Goal: Task Accomplishment & Management: Manage account settings

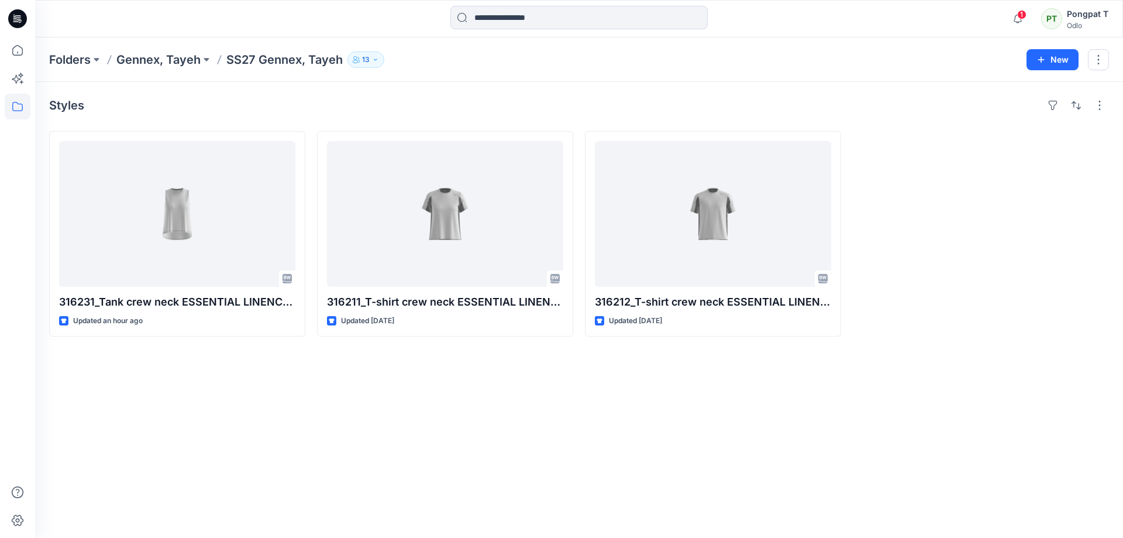
click at [596, 450] on div "Styles 316231_Tank crew neck ESSENTIAL LINENCOOL_EP_YPT Updated an hour ago 316…" at bounding box center [579, 310] width 1088 height 456
click at [1019, 19] on icon "button" at bounding box center [1018, 18] width 22 height 23
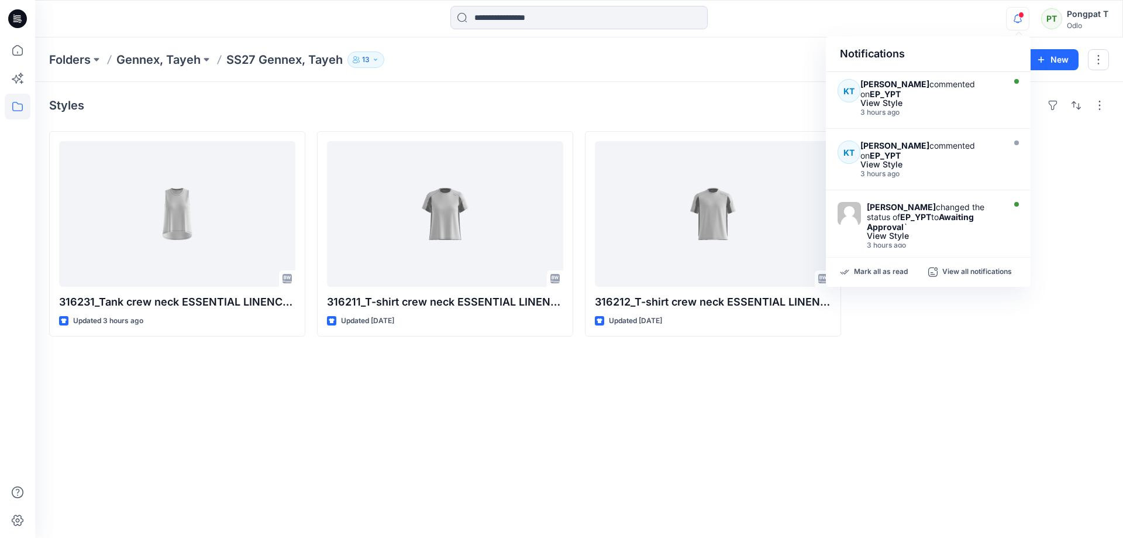
click at [503, 410] on div "Styles 316231_Tank crew neck ESSENTIAL LINENCOOL_EP_YPT Updated 3 hours ago 316…" at bounding box center [579, 310] width 1088 height 456
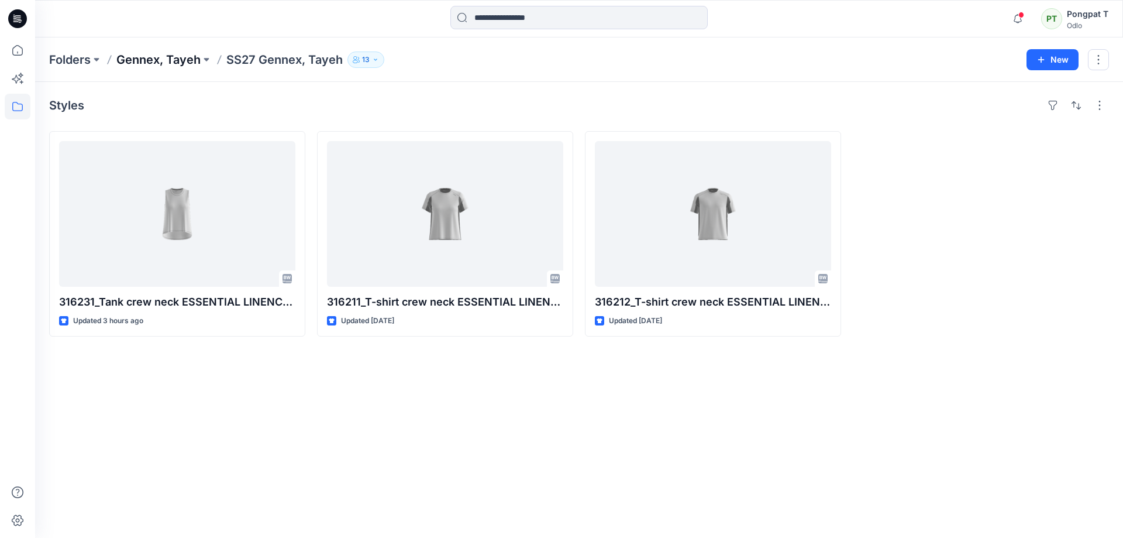
click at [154, 53] on p "Gennex, Tayeh" at bounding box center [158, 59] width 84 height 16
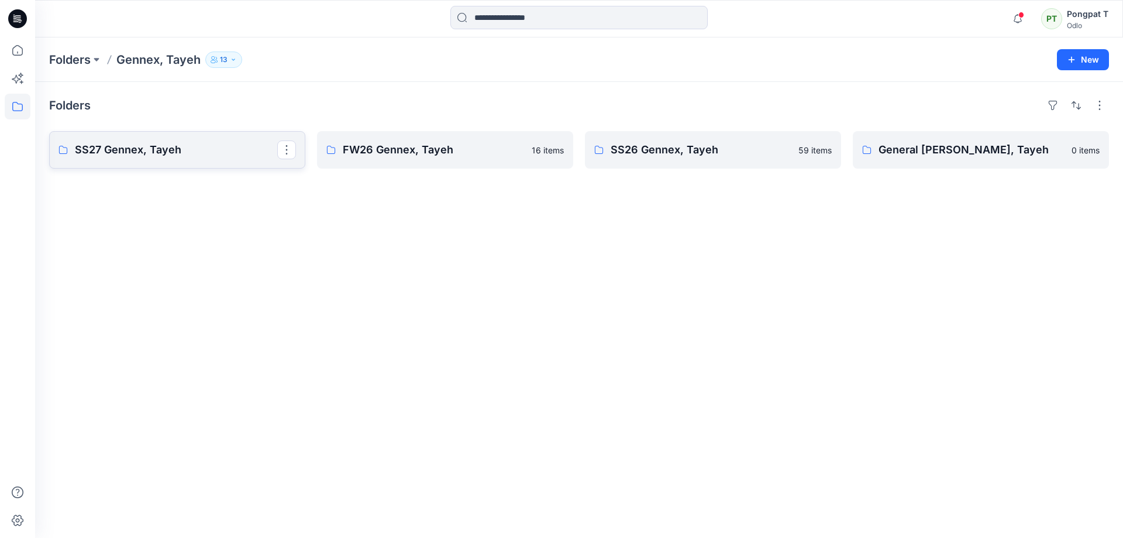
click at [154, 154] on p "SS27 Gennex, Tayeh" at bounding box center [176, 150] width 202 height 16
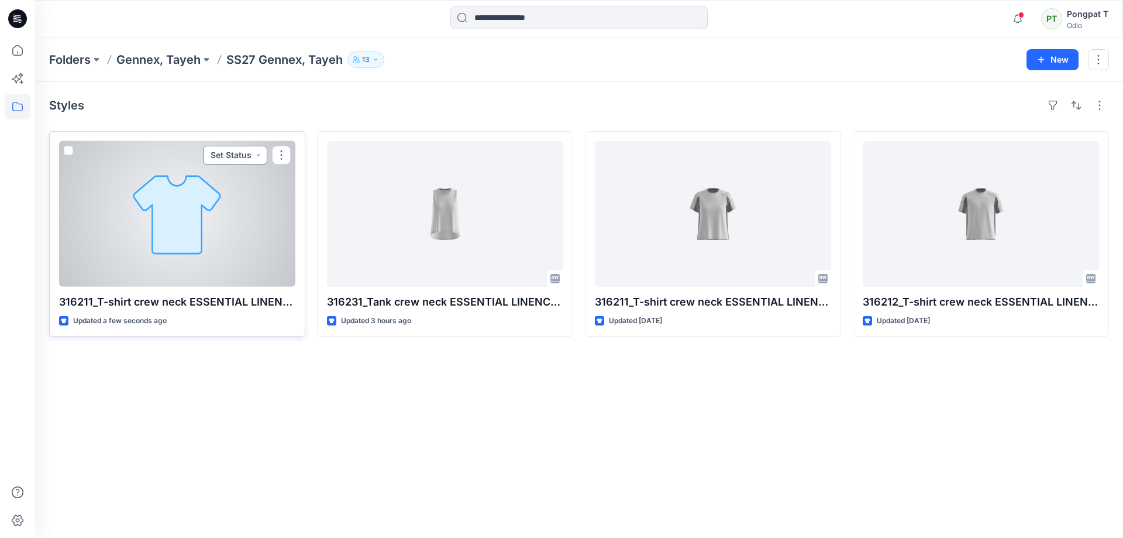
click at [259, 156] on button "Set Status" at bounding box center [235, 155] width 64 height 19
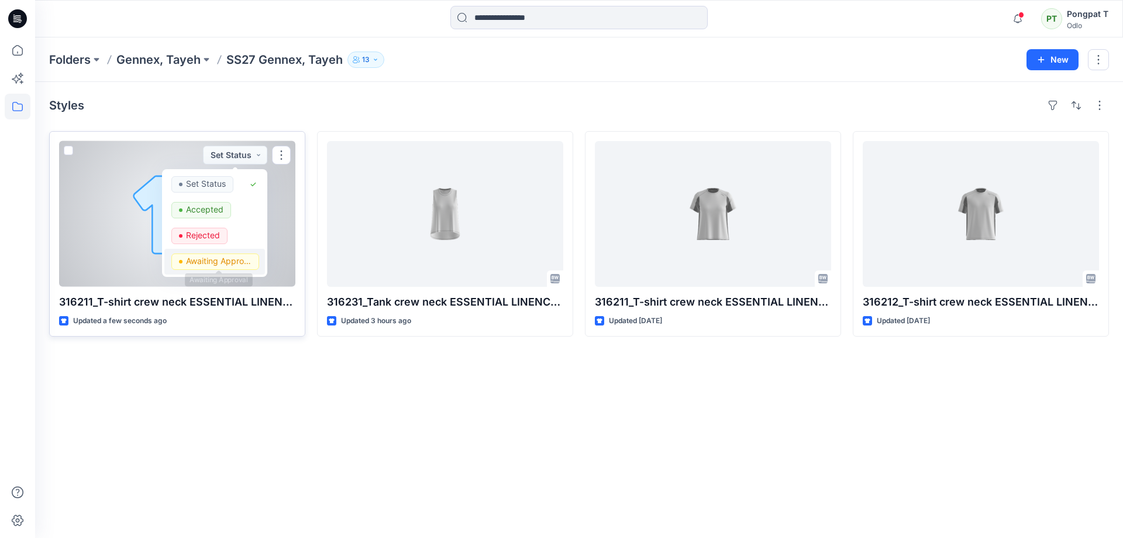
click at [215, 264] on p "Awaiting Approval" at bounding box center [219, 260] width 66 height 15
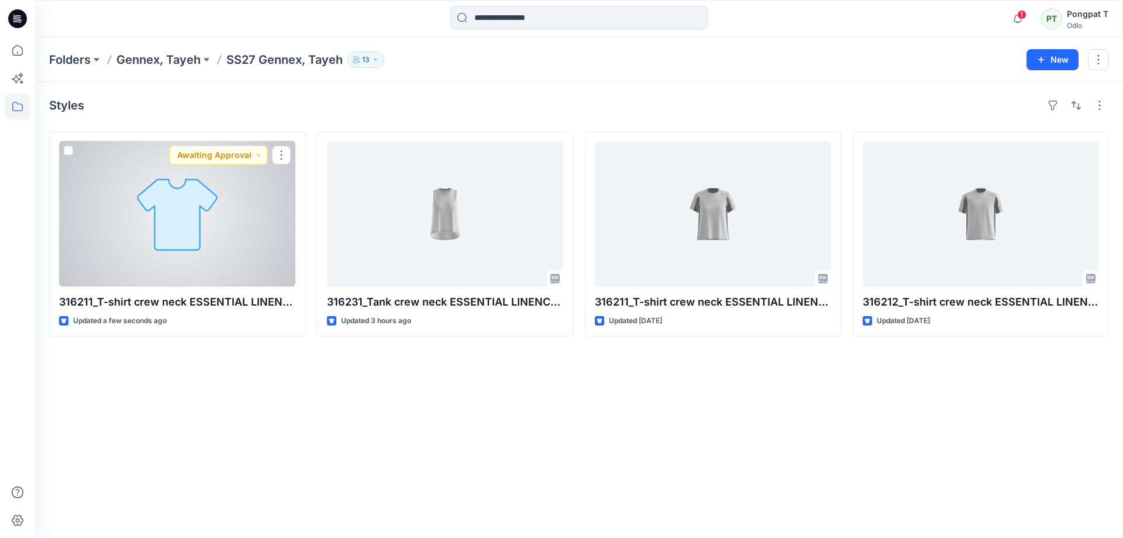
click at [212, 269] on div at bounding box center [177, 214] width 236 height 146
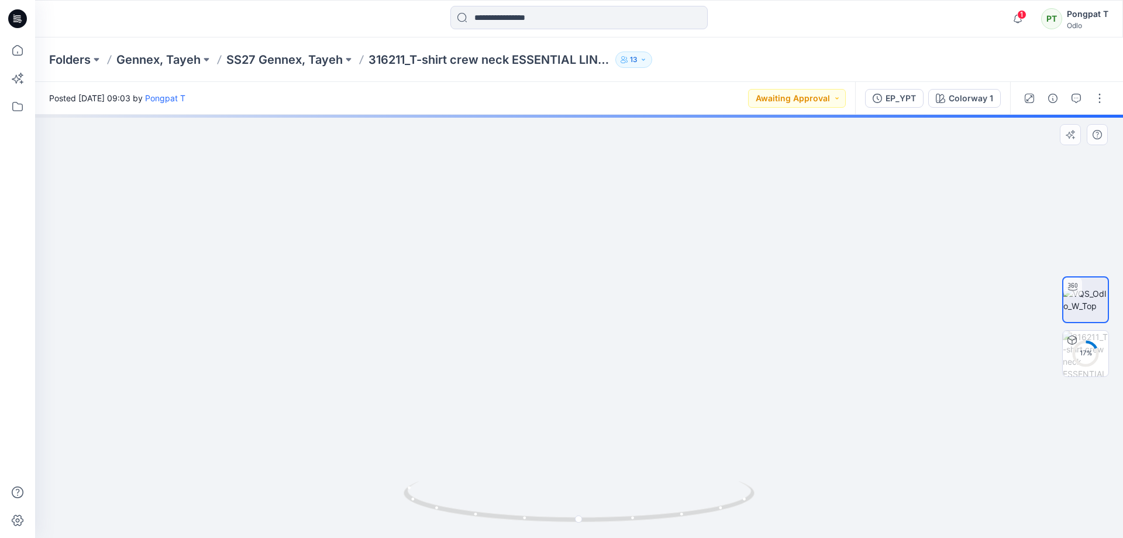
drag, startPoint x: 612, startPoint y: 171, endPoint x: 610, endPoint y: 415, distance: 243.9
click at [610, 415] on img at bounding box center [579, 291] width 1067 height 494
drag, startPoint x: 702, startPoint y: 489, endPoint x: 839, endPoint y: 483, distance: 137.0
click at [839, 483] on div at bounding box center [579, 326] width 1088 height 423
drag, startPoint x: 635, startPoint y: 278, endPoint x: 556, endPoint y: 267, distance: 79.8
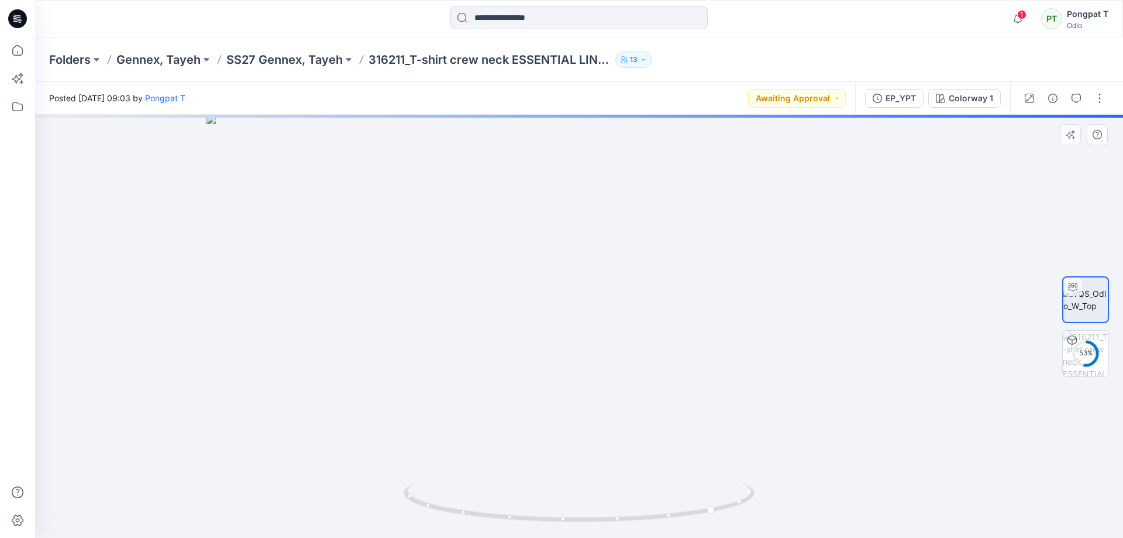
click at [556, 270] on img at bounding box center [578, 326] width 745 height 423
drag, startPoint x: 706, startPoint y: 511, endPoint x: 583, endPoint y: 514, distance: 122.9
click at [583, 514] on icon at bounding box center [581, 503] width 354 height 44
drag, startPoint x: 702, startPoint y: 488, endPoint x: 660, endPoint y: 483, distance: 41.9
click at [660, 483] on icon at bounding box center [581, 503] width 354 height 44
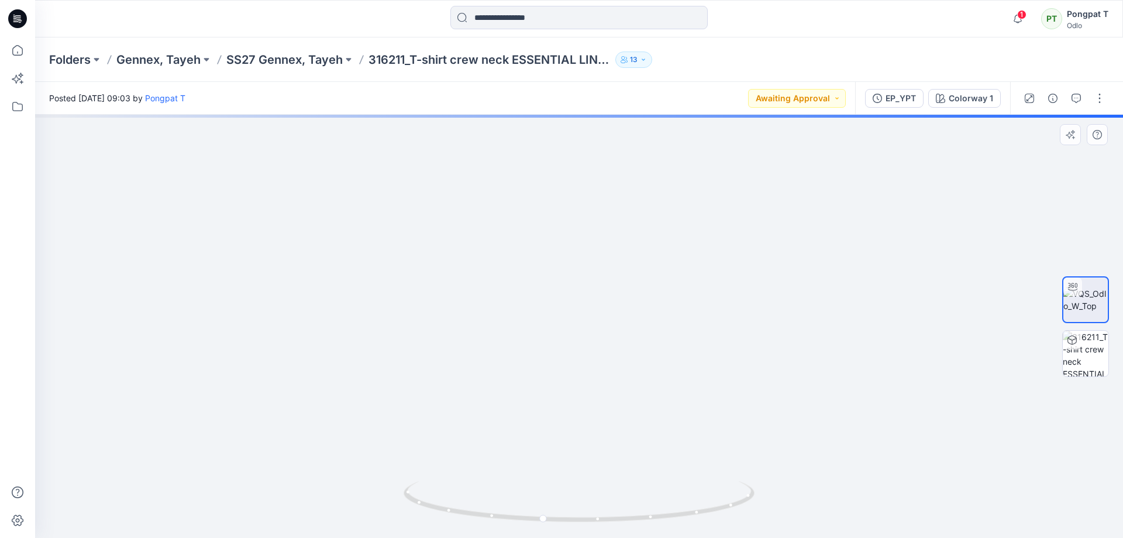
drag, startPoint x: 764, startPoint y: 361, endPoint x: 720, endPoint y: 410, distance: 65.8
click at [721, 373] on img at bounding box center [537, 139] width 2195 height 798
drag, startPoint x: 702, startPoint y: 498, endPoint x: 645, endPoint y: 508, distance: 57.6
click at [645, 508] on icon at bounding box center [581, 503] width 354 height 44
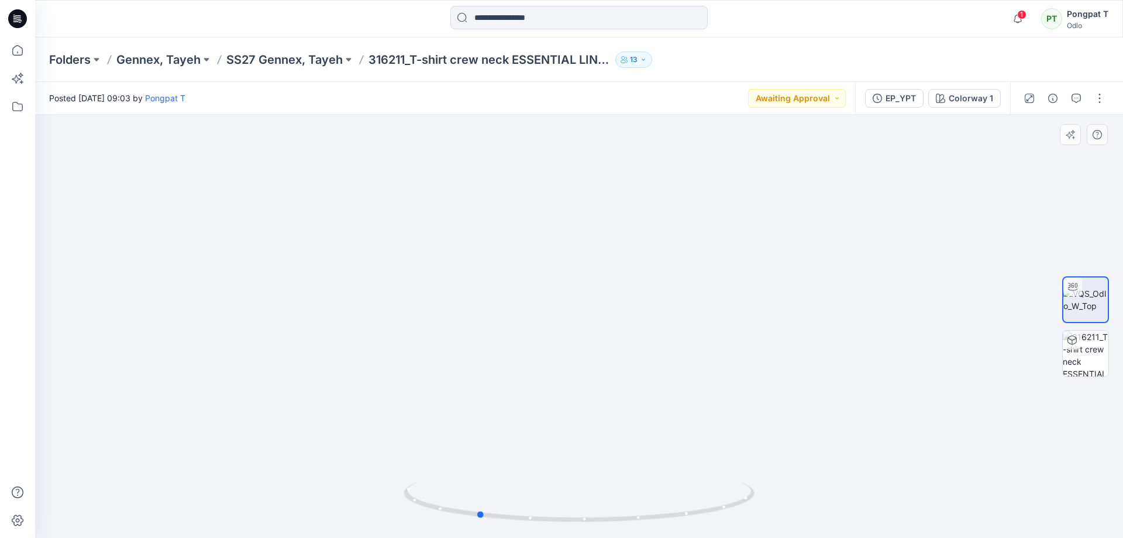
drag, startPoint x: 642, startPoint y: 504, endPoint x: 640, endPoint y: 239, distance: 264.4
click at [638, 239] on div at bounding box center [579, 326] width 1088 height 423
click at [638, 128] on img at bounding box center [564, 100] width 1389 height 874
drag, startPoint x: 601, startPoint y: 363, endPoint x: 690, endPoint y: 69, distance: 307.2
click at [686, 71] on div "Folders Gennex, Tayeh SS27 Gennex, Tayeh 316211_T-shirt crew neck ESSENTIAL LIN…" at bounding box center [579, 287] width 1088 height 500
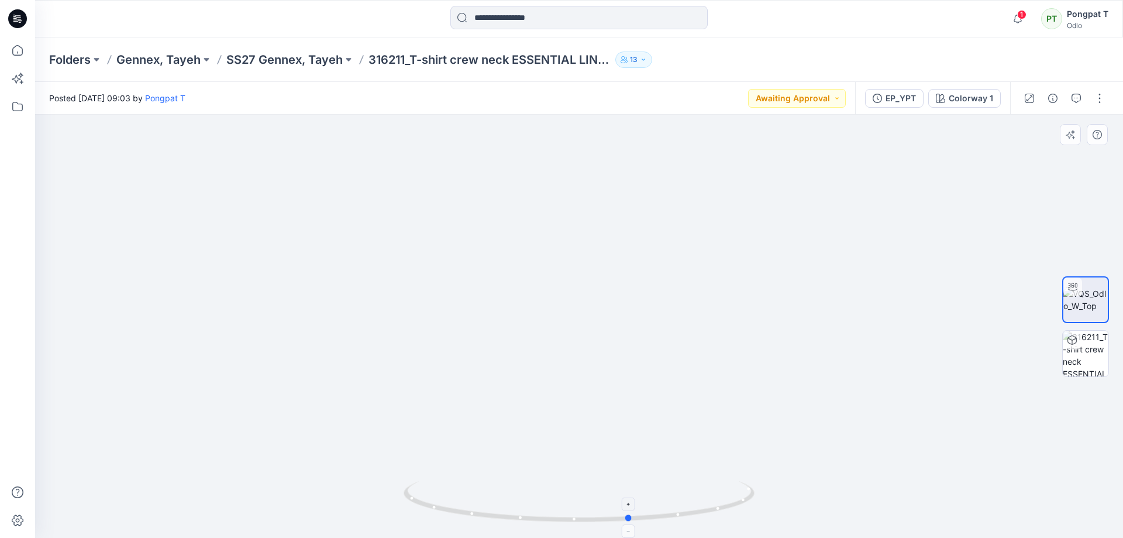
drag, startPoint x: 670, startPoint y: 519, endPoint x: 476, endPoint y: 518, distance: 194.8
click at [476, 518] on icon at bounding box center [581, 503] width 354 height 44
click at [188, 56] on p "Gennex, Tayeh" at bounding box center [158, 59] width 84 height 16
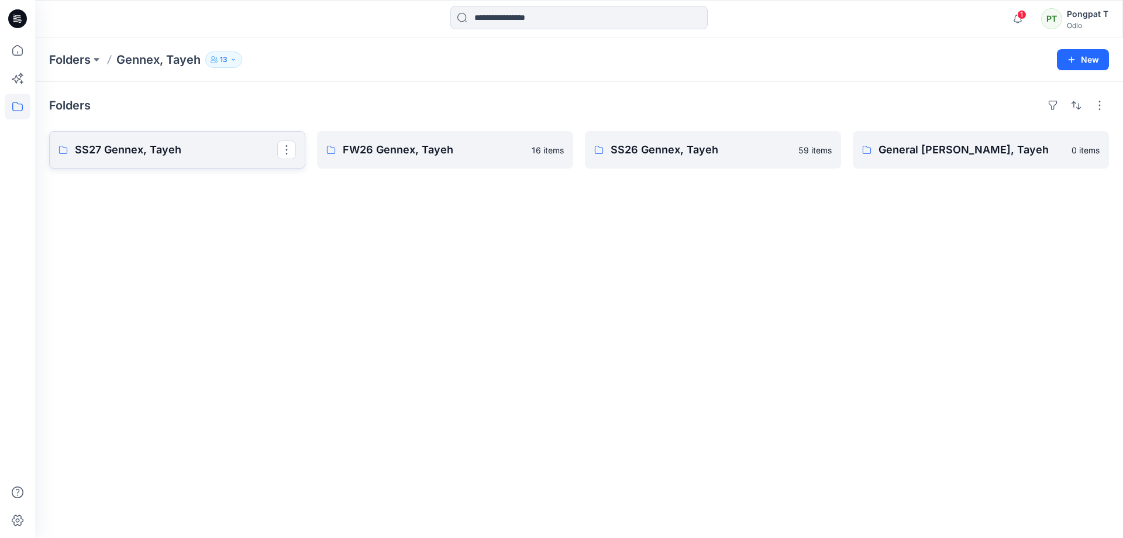
click at [91, 147] on p "SS27 Gennex, Tayeh" at bounding box center [176, 150] width 202 height 16
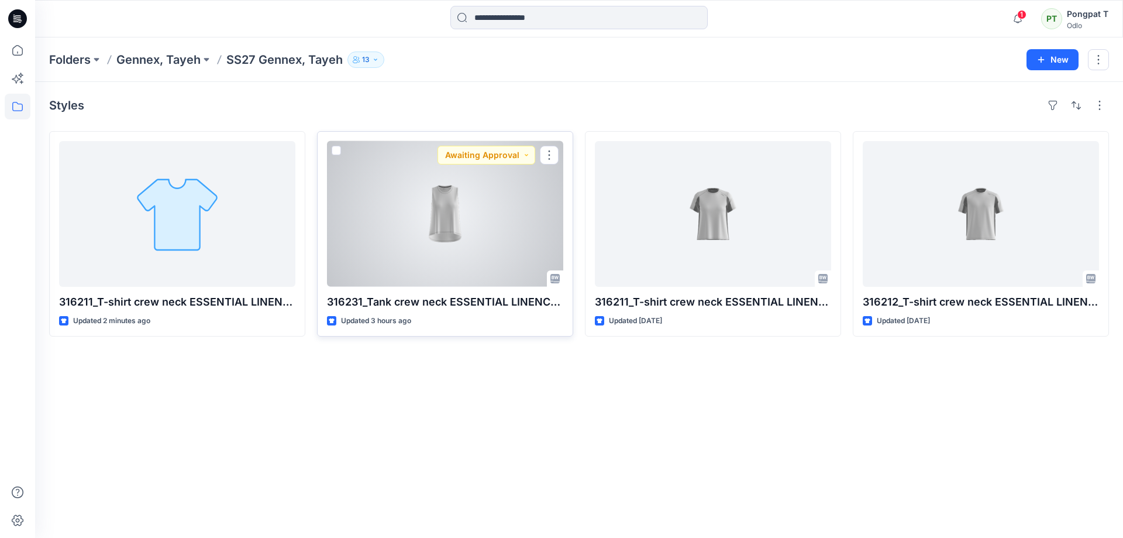
click at [414, 261] on div at bounding box center [445, 214] width 236 height 146
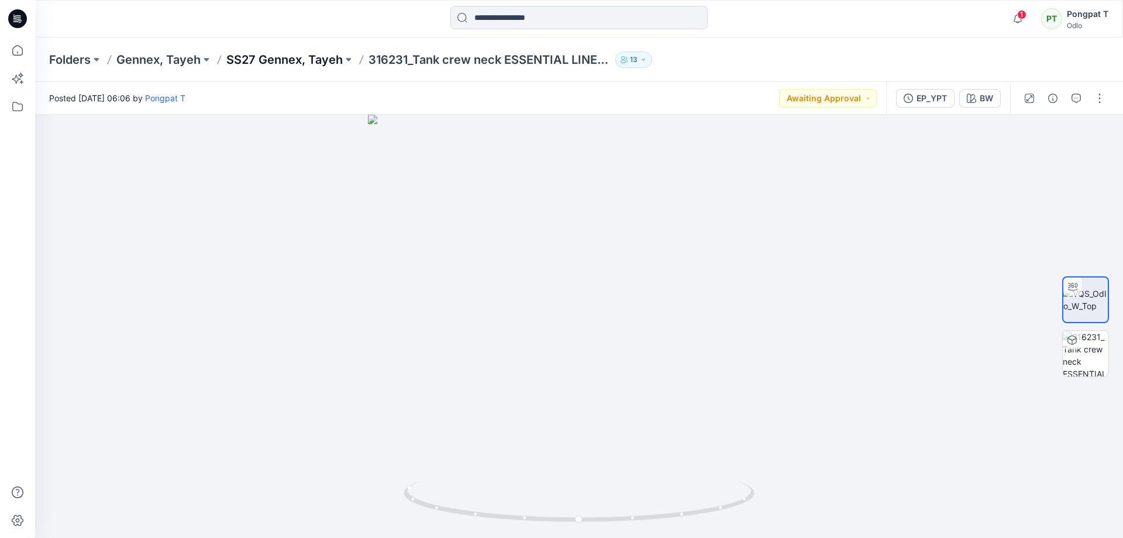
click at [308, 59] on p "SS27 Gennex, Tayeh" at bounding box center [284, 59] width 116 height 16
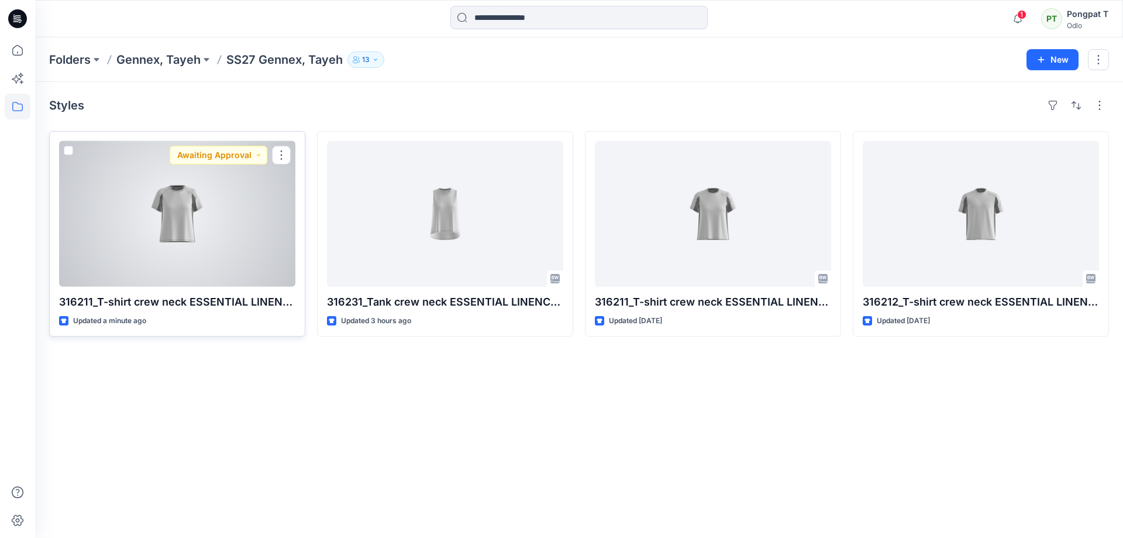
click at [219, 239] on div at bounding box center [177, 214] width 236 height 146
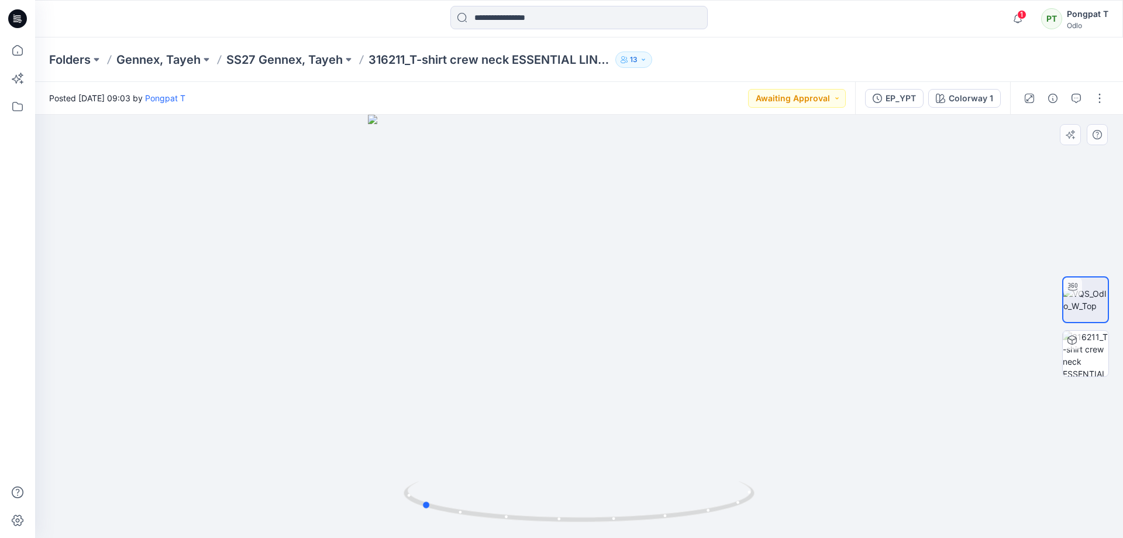
drag, startPoint x: 763, startPoint y: 446, endPoint x: 605, endPoint y: 467, distance: 159.4
click at [605, 467] on div at bounding box center [579, 326] width 1088 height 423
drag, startPoint x: 672, startPoint y: 219, endPoint x: 656, endPoint y: 523, distance: 304.6
click at [656, 523] on div at bounding box center [579, 326] width 1088 height 423
drag, startPoint x: 734, startPoint y: 499, endPoint x: 842, endPoint y: 466, distance: 113.1
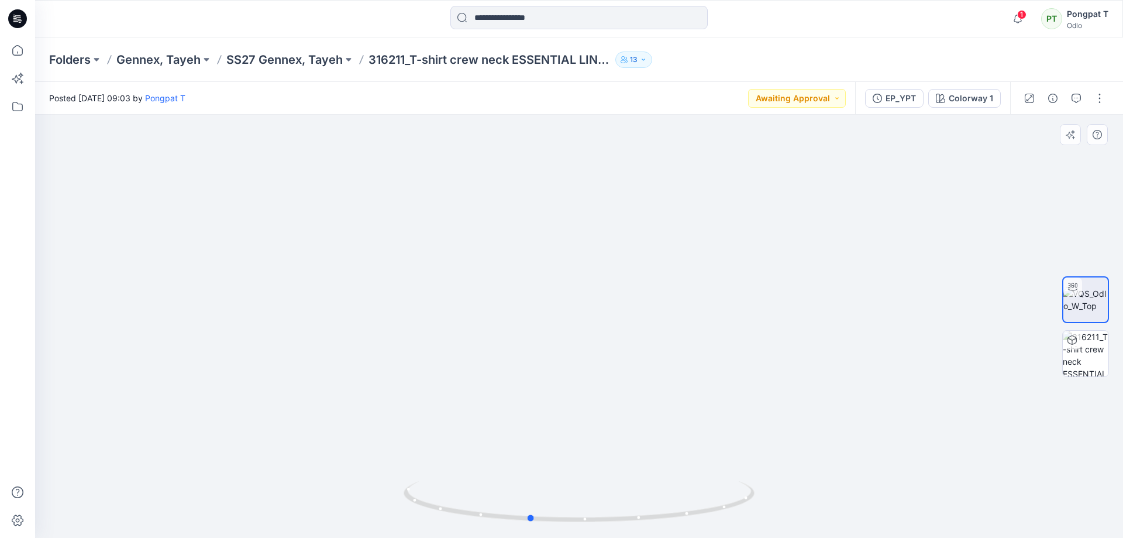
click at [842, 466] on div at bounding box center [579, 326] width 1088 height 423
click at [252, 55] on p "SS27 Gennex, Tayeh" at bounding box center [284, 59] width 116 height 16
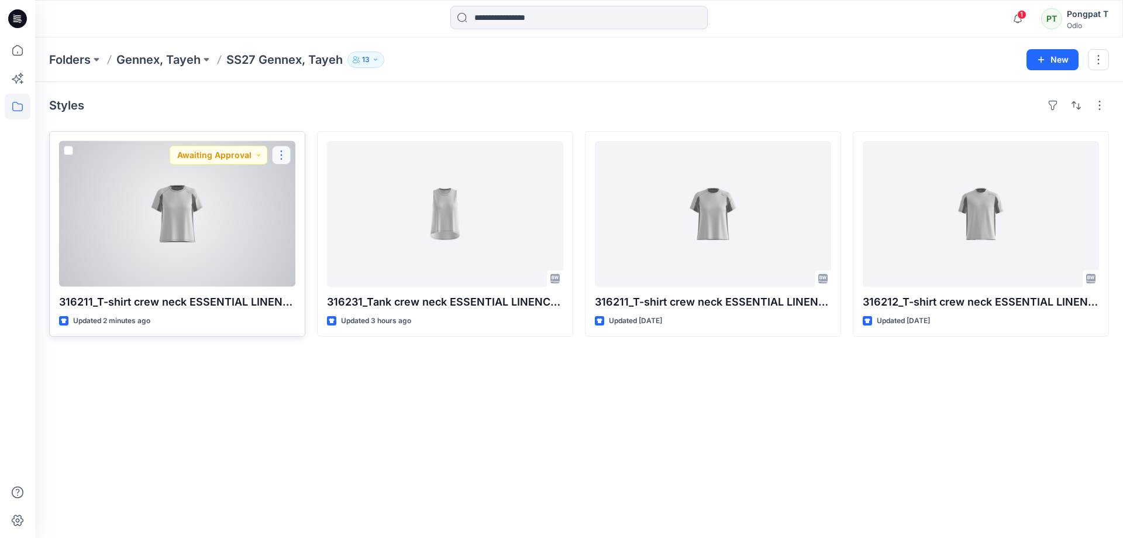
click at [282, 156] on button "button" at bounding box center [281, 155] width 19 height 19
click at [323, 182] on button "Edit" at bounding box center [337, 182] width 126 height 22
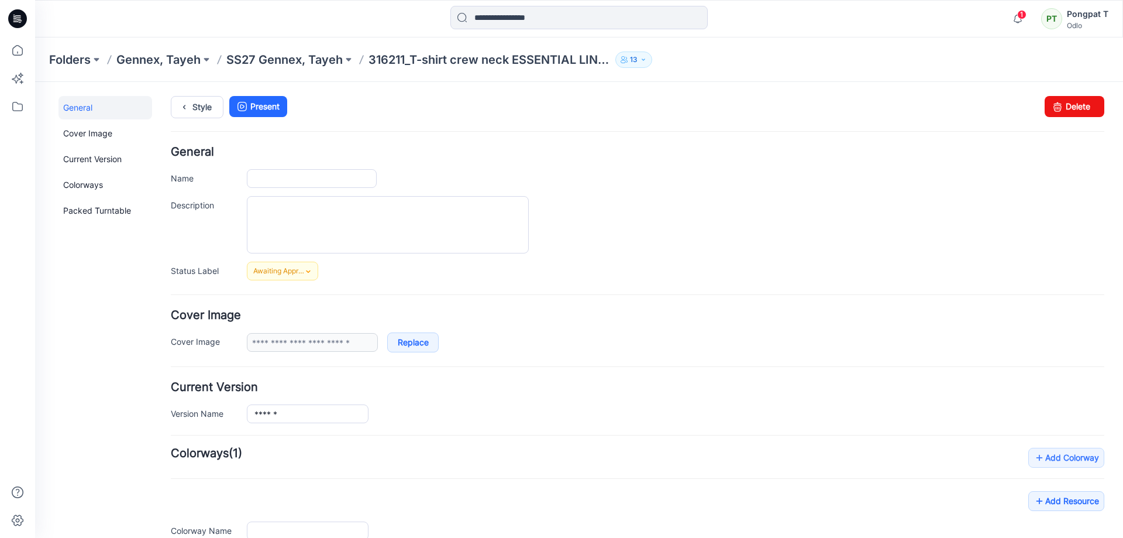
type input "**********"
drag, startPoint x: 255, startPoint y: 178, endPoint x: 482, endPoint y: 181, distance: 226.9
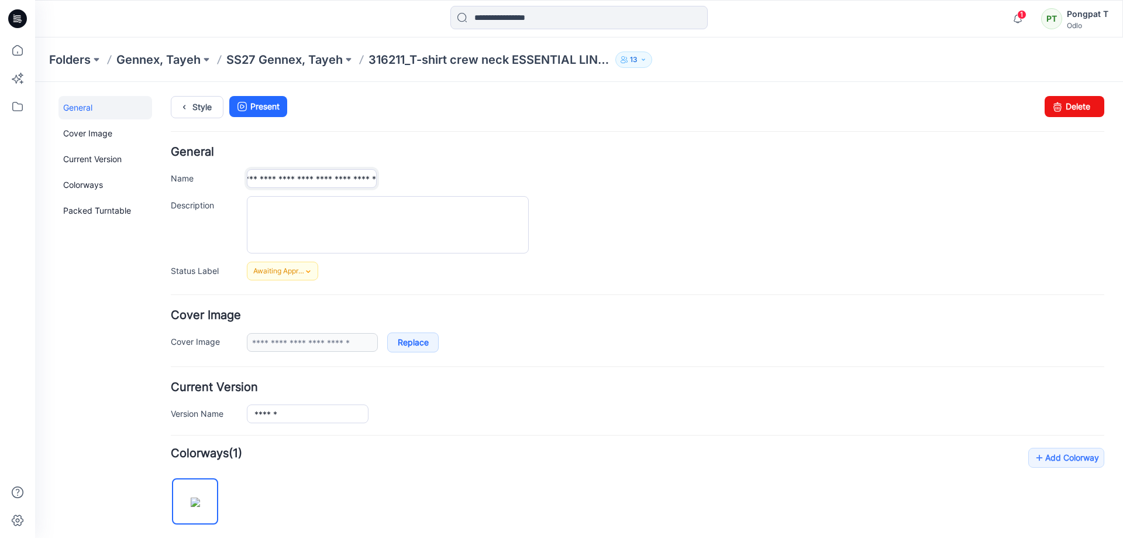
click at [486, 182] on div "**********" at bounding box center [675, 178] width 857 height 19
click at [374, 180] on input "**********" at bounding box center [312, 178] width 130 height 19
click at [354, 180] on input "**********" at bounding box center [312, 178] width 130 height 19
type input "**********"
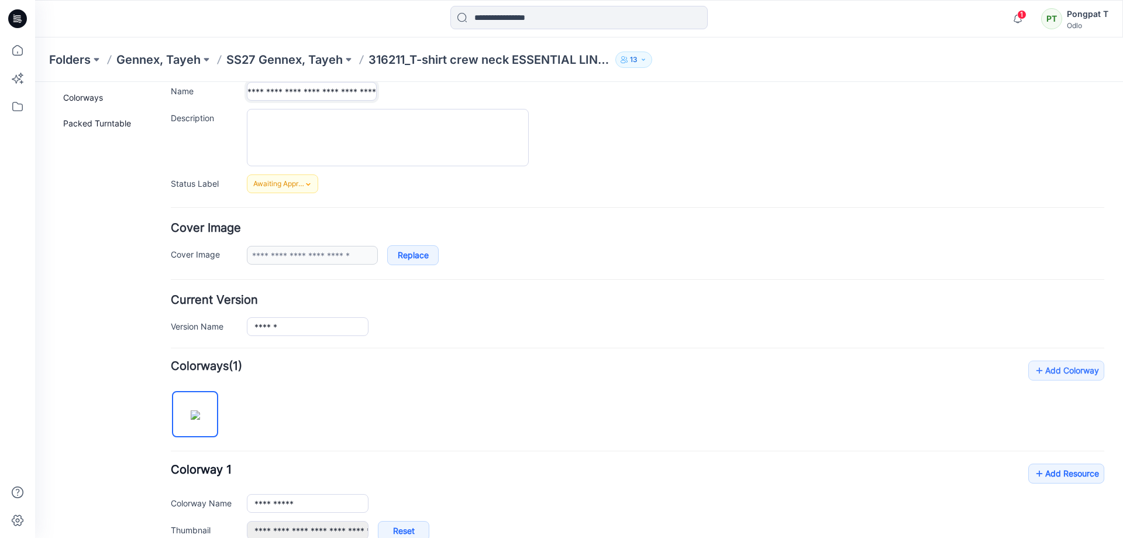
scroll to position [0, 0]
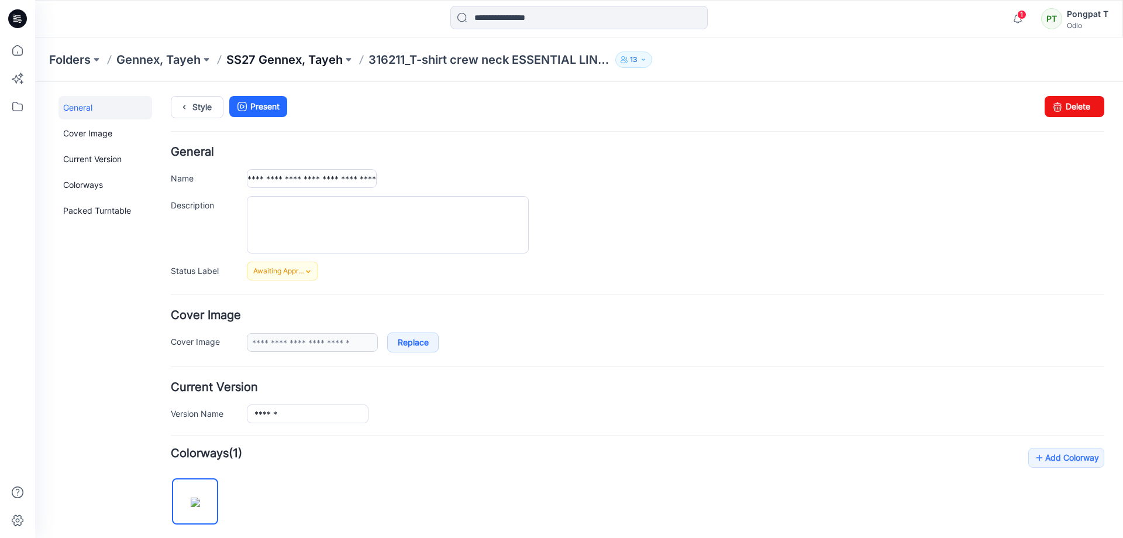
click at [277, 59] on p "SS27 Gennex, Tayeh" at bounding box center [284, 59] width 116 height 16
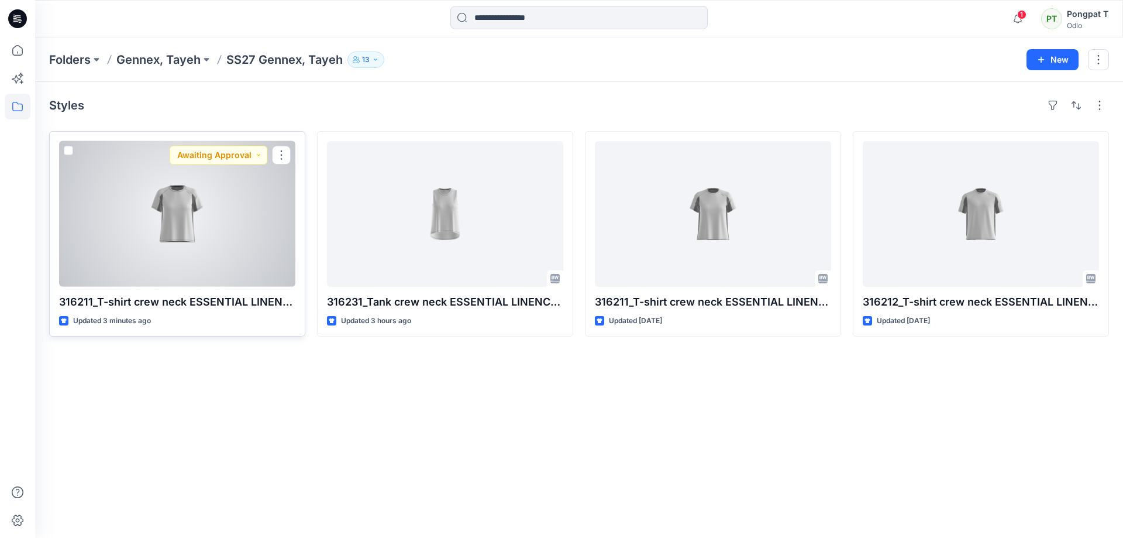
click at [232, 303] on p "316211_T-shirt crew neck ESSENTIAL LINENCOOL_EP_YPT" at bounding box center [177, 302] width 236 height 16
click at [228, 299] on p "316211_T-shirt crew neck ESSENTIAL LINENCOOL_EP_YPT" at bounding box center [177, 302] width 236 height 16
click at [206, 227] on div at bounding box center [177, 214] width 236 height 146
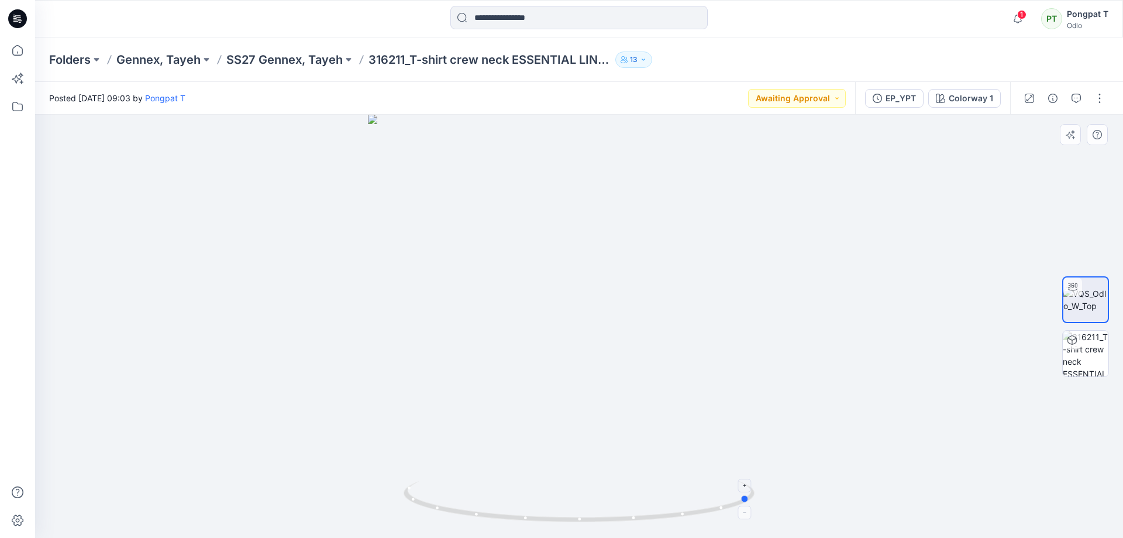
drag, startPoint x: 684, startPoint y: 503, endPoint x: 528, endPoint y: 508, distance: 156.8
click at [528, 508] on icon at bounding box center [581, 503] width 354 height 44
drag, startPoint x: 547, startPoint y: 242, endPoint x: 616, endPoint y: 456, distance: 224.4
click at [616, 462] on img at bounding box center [651, 140] width 1550 height 793
drag, startPoint x: 542, startPoint y: 195, endPoint x: 586, endPoint y: 396, distance: 205.9
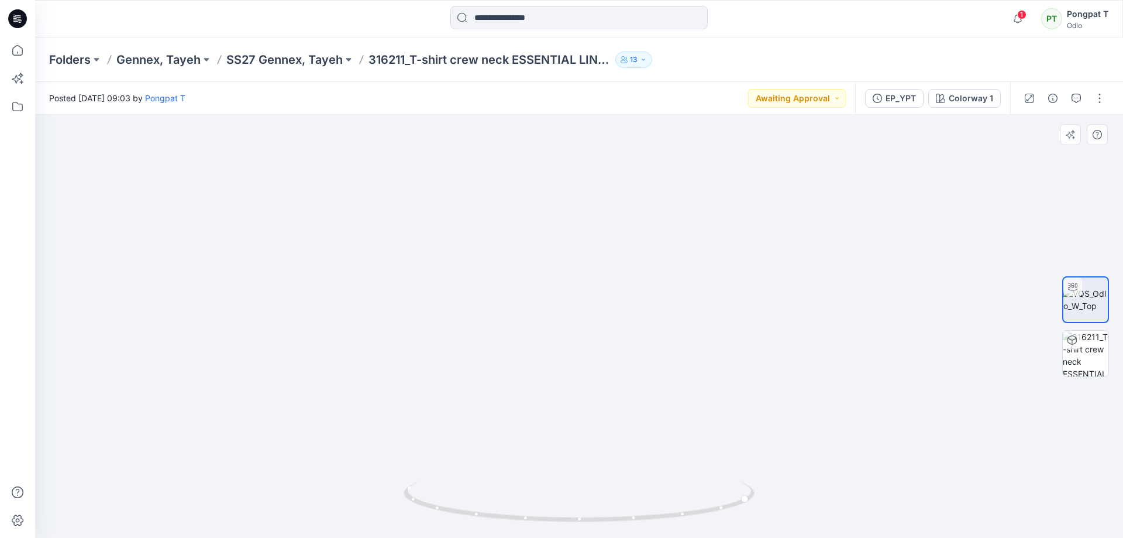
click at [586, 396] on img at bounding box center [692, 255] width 1550 height 566
drag, startPoint x: 725, startPoint y: 510, endPoint x: 883, endPoint y: 478, distance: 161.2
click at [858, 481] on div at bounding box center [579, 326] width 1088 height 423
drag, startPoint x: 794, startPoint y: 391, endPoint x: 743, endPoint y: 267, distance: 133.3
click at [735, 102] on div "Posted Tuesday, August 19, 2025 09:03 by Pongpat T Awaiting Approval EP_YPT Col…" at bounding box center [579, 310] width 1088 height 456
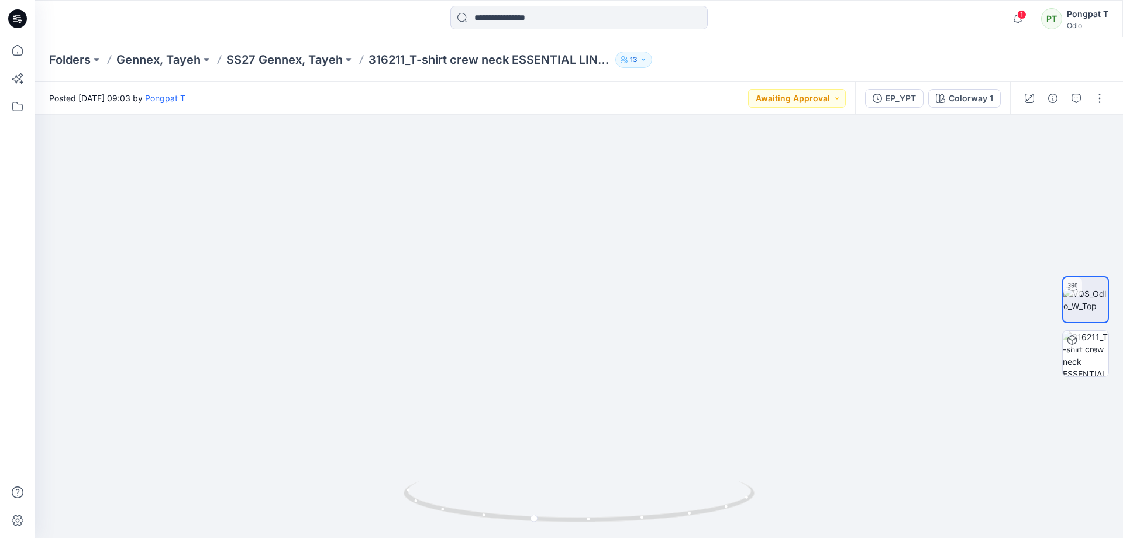
drag, startPoint x: 744, startPoint y: 298, endPoint x: 716, endPoint y: 97, distance: 203.1
click at [716, 102] on div "Posted Tuesday, August 19, 2025 09:03 by Pongpat T Awaiting Approval EP_YPT Col…" at bounding box center [579, 310] width 1088 height 456
drag, startPoint x: 679, startPoint y: 518, endPoint x: 739, endPoint y: 509, distance: 60.9
click at [739, 509] on icon at bounding box center [581, 503] width 354 height 44
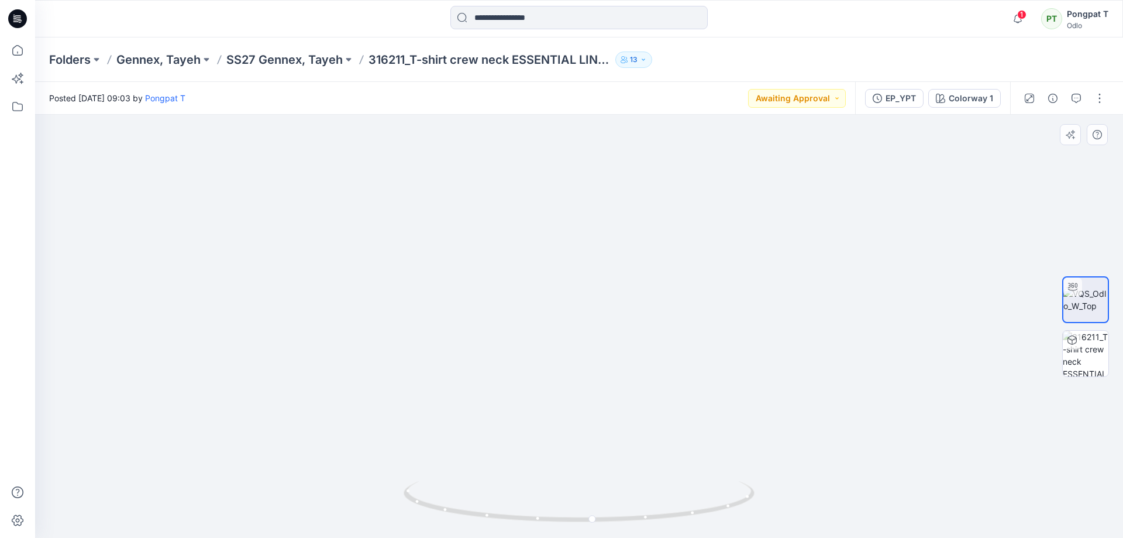
drag, startPoint x: 669, startPoint y: 279, endPoint x: 679, endPoint y: 463, distance: 183.9
click at [679, 463] on img at bounding box center [559, 24] width 1389 height 1026
drag, startPoint x: 674, startPoint y: 175, endPoint x: 694, endPoint y: 412, distance: 237.2
click at [698, 450] on img at bounding box center [560, 26] width 1389 height 1023
drag, startPoint x: 655, startPoint y: 275, endPoint x: 664, endPoint y: 378, distance: 103.3
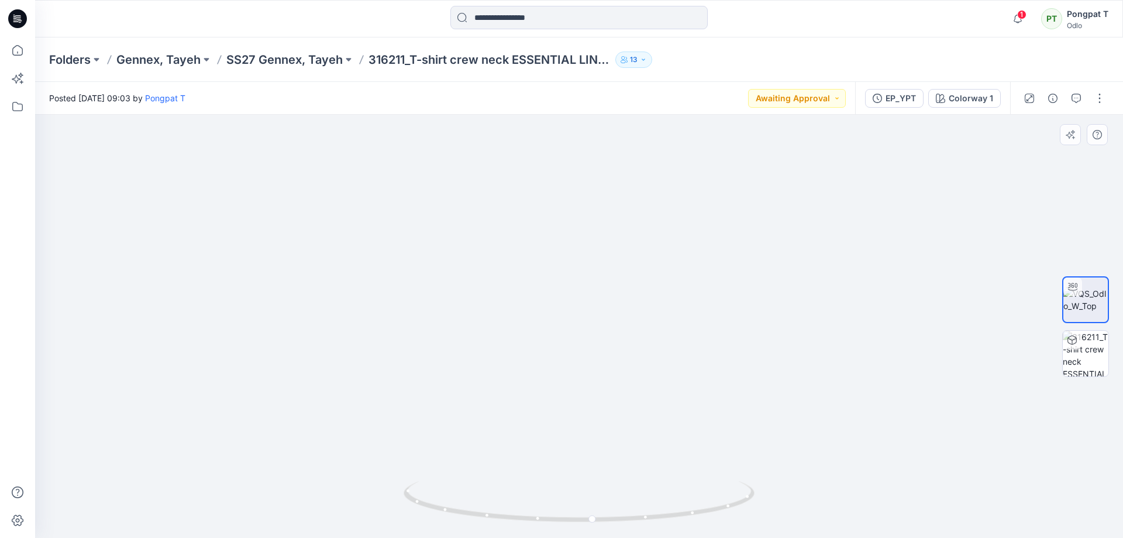
click at [662, 409] on img at bounding box center [590, 272] width 1389 height 532
drag, startPoint x: 786, startPoint y: 454, endPoint x: 487, endPoint y: 466, distance: 299.7
click at [487, 466] on div at bounding box center [579, 326] width 1088 height 423
click at [1077, 369] on img at bounding box center [1086, 353] width 46 height 46
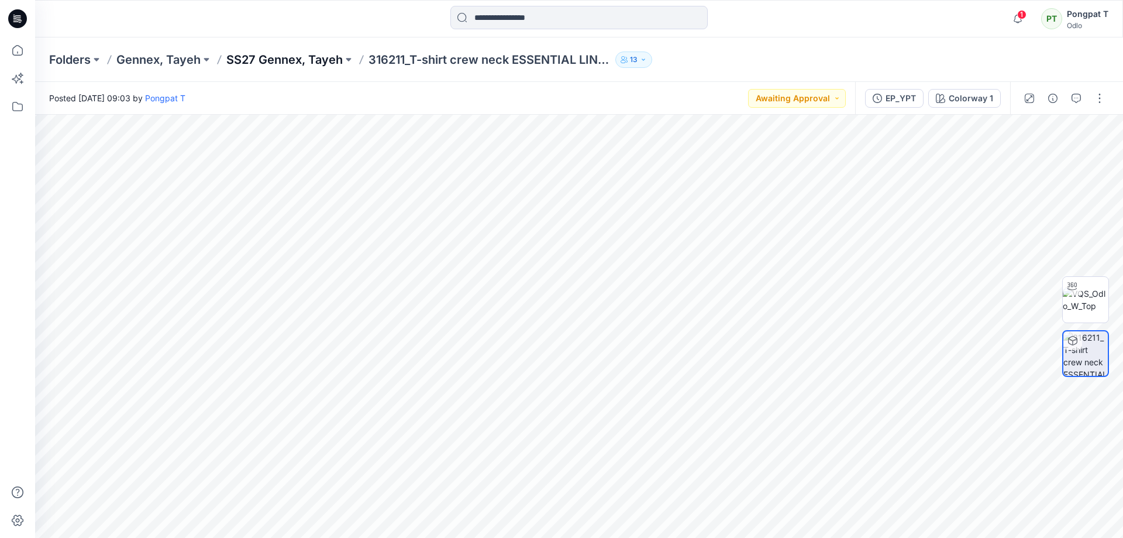
click at [308, 61] on p "SS27 Gennex, Tayeh" at bounding box center [284, 59] width 116 height 16
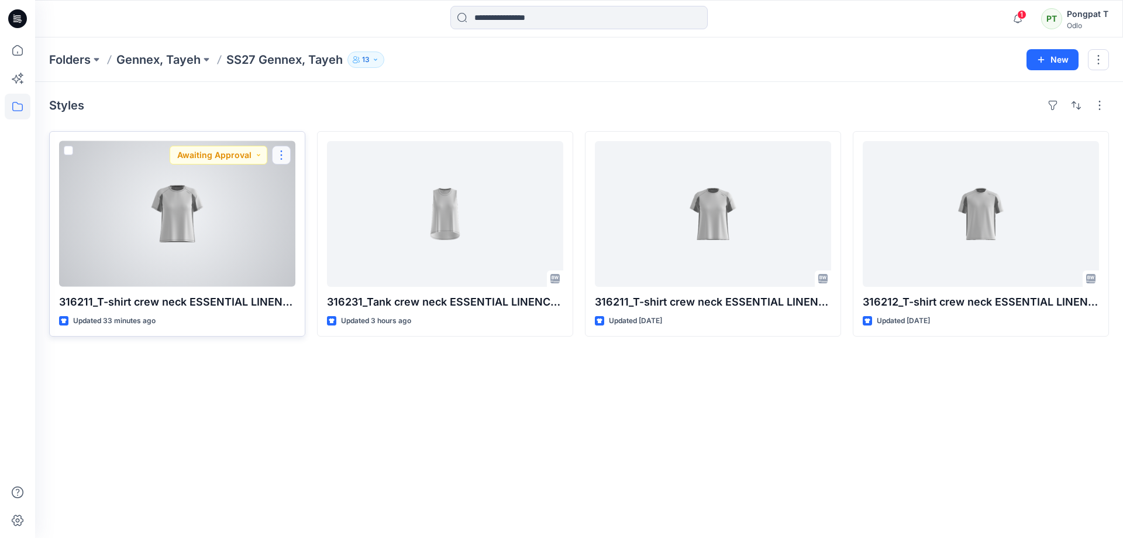
click at [283, 153] on button "button" at bounding box center [281, 155] width 19 height 19
click at [327, 183] on button "Edit" at bounding box center [337, 182] width 126 height 22
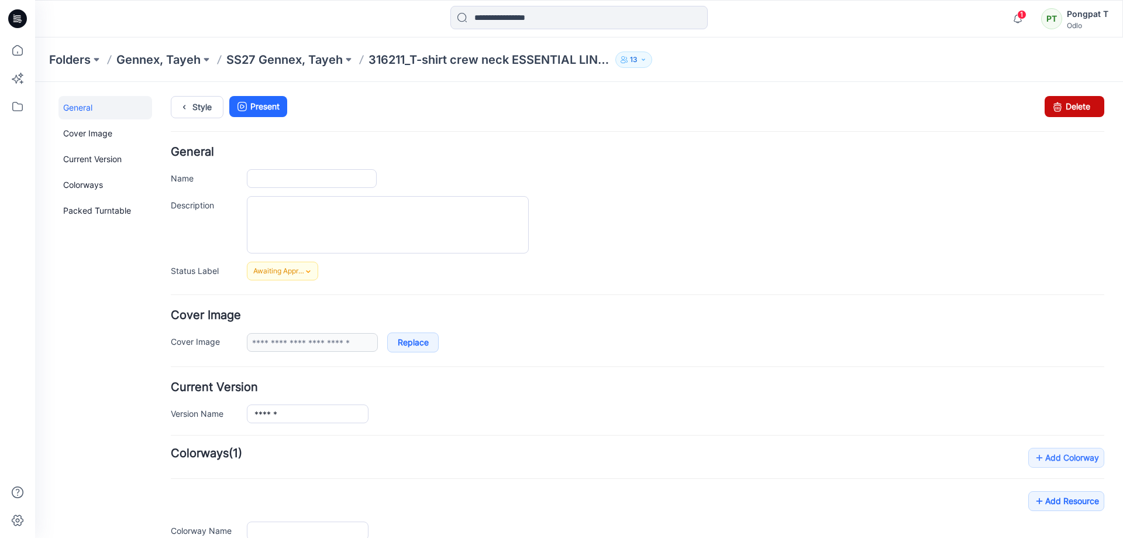
type input "**********"
drag, startPoint x: 1072, startPoint y: 106, endPoint x: 649, endPoint y: 135, distance: 423.8
click at [1072, 106] on link "Delete" at bounding box center [1075, 106] width 60 height 21
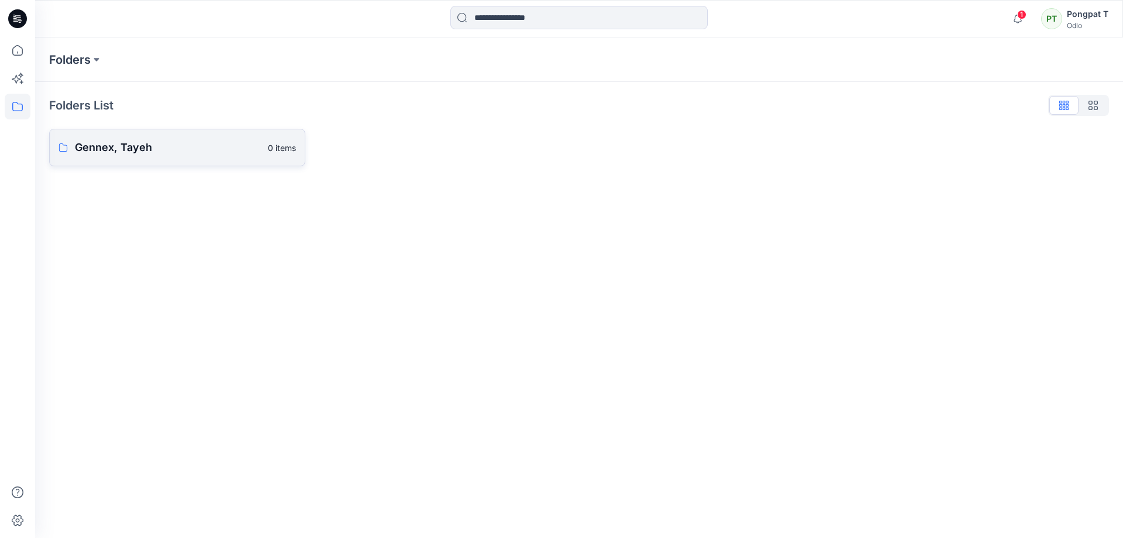
click at [107, 150] on p "Gennex, Tayeh" at bounding box center [168, 147] width 186 height 16
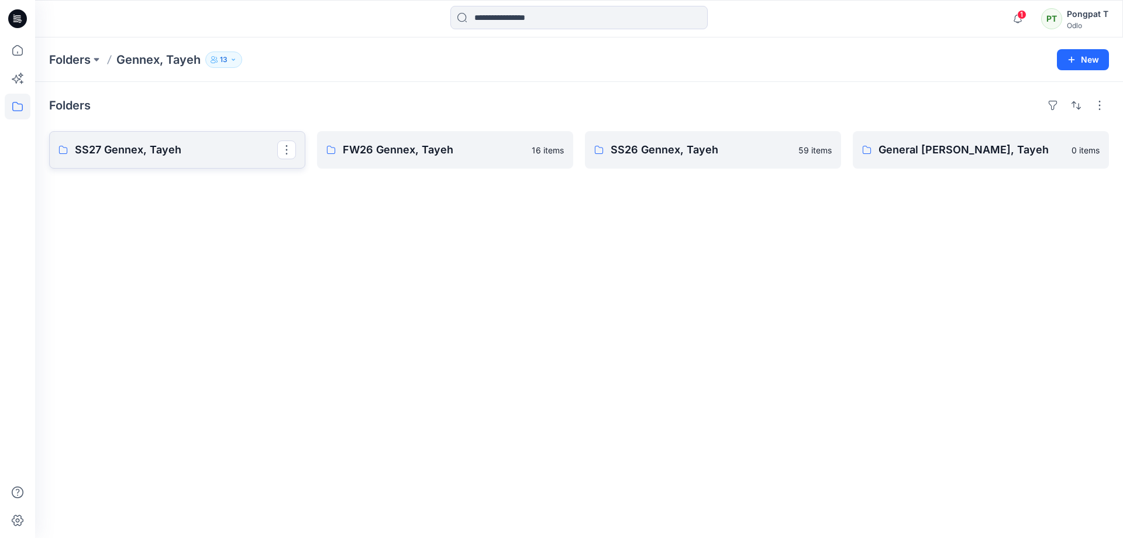
click at [123, 149] on p "SS27 Gennex, Tayeh" at bounding box center [176, 150] width 202 height 16
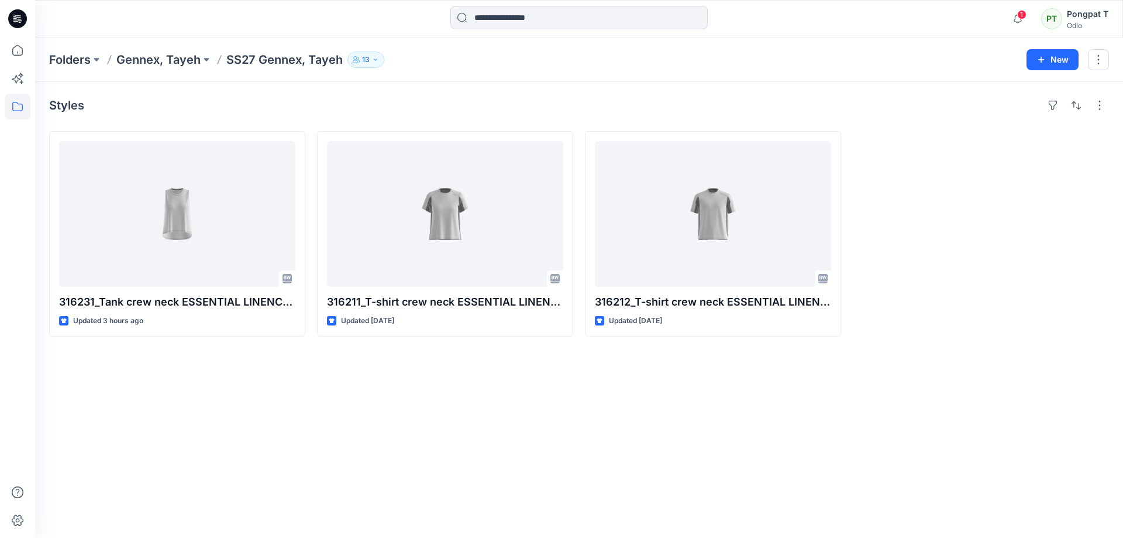
click at [323, 452] on div "Styles 316231_Tank crew neck ESSENTIAL LINENCOOL_EP_YPT Updated 3 hours ago 316…" at bounding box center [579, 310] width 1088 height 456
click at [1019, 22] on icon "button" at bounding box center [1018, 19] width 8 height 8
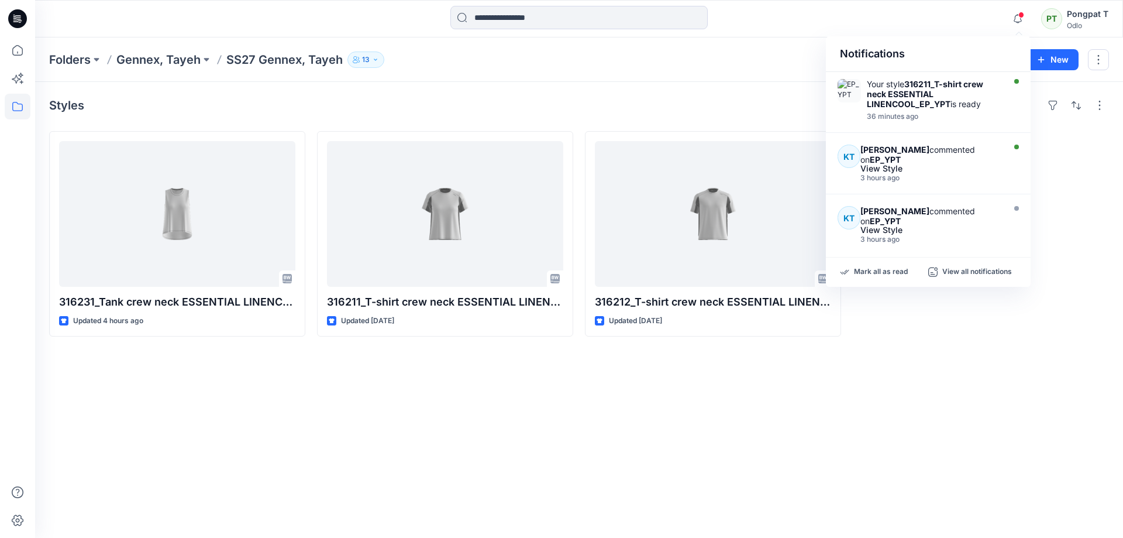
click at [500, 457] on div "Styles 316231_Tank crew neck ESSENTIAL LINENCOOL_EP_YPT Updated 4 hours ago 316…" at bounding box center [579, 310] width 1088 height 456
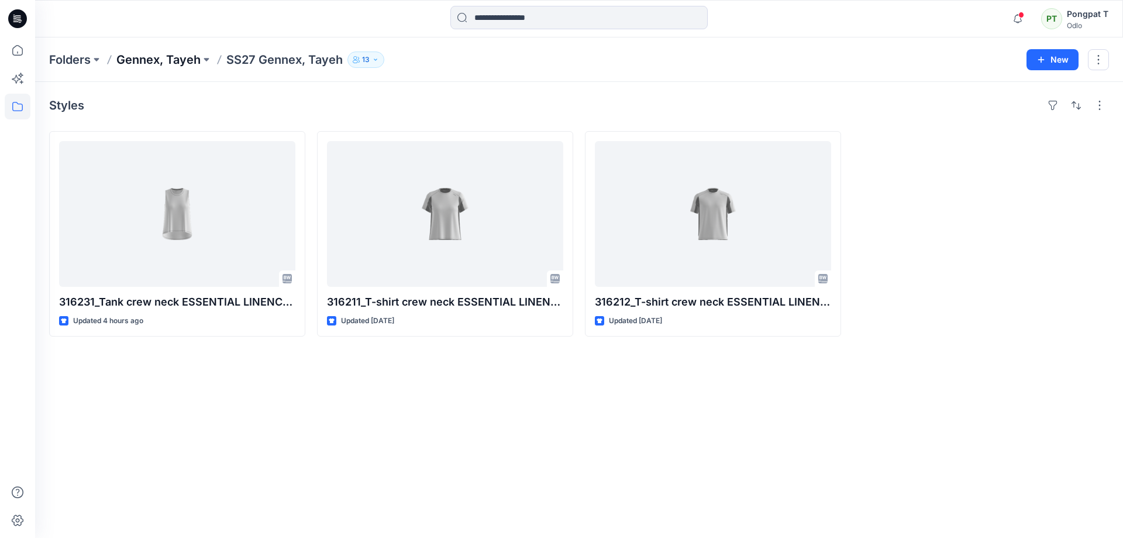
click at [167, 54] on p "Gennex, Tayeh" at bounding box center [158, 59] width 84 height 16
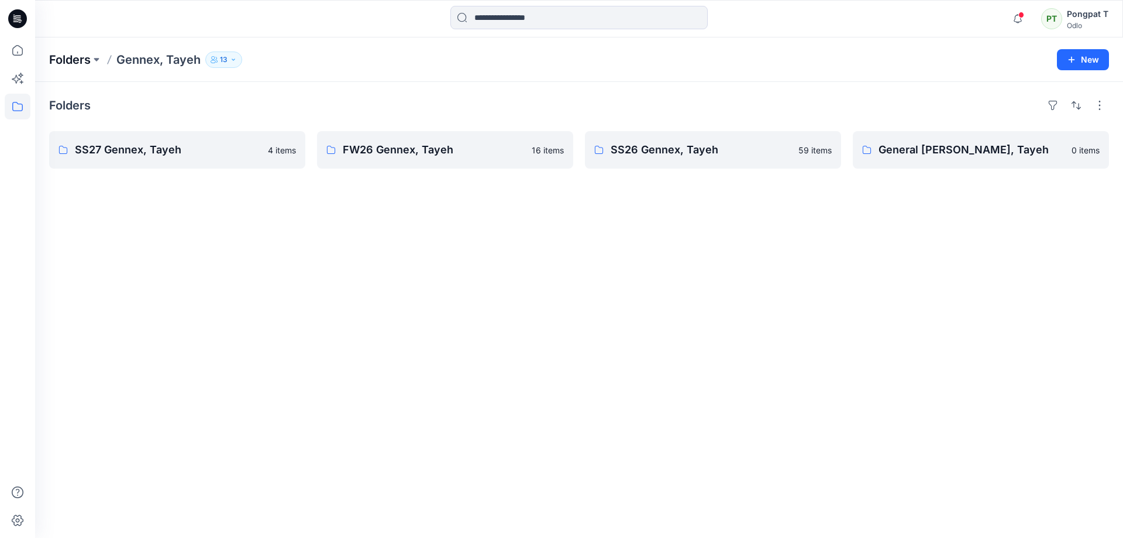
click at [70, 64] on p "Folders" at bounding box center [70, 59] width 42 height 16
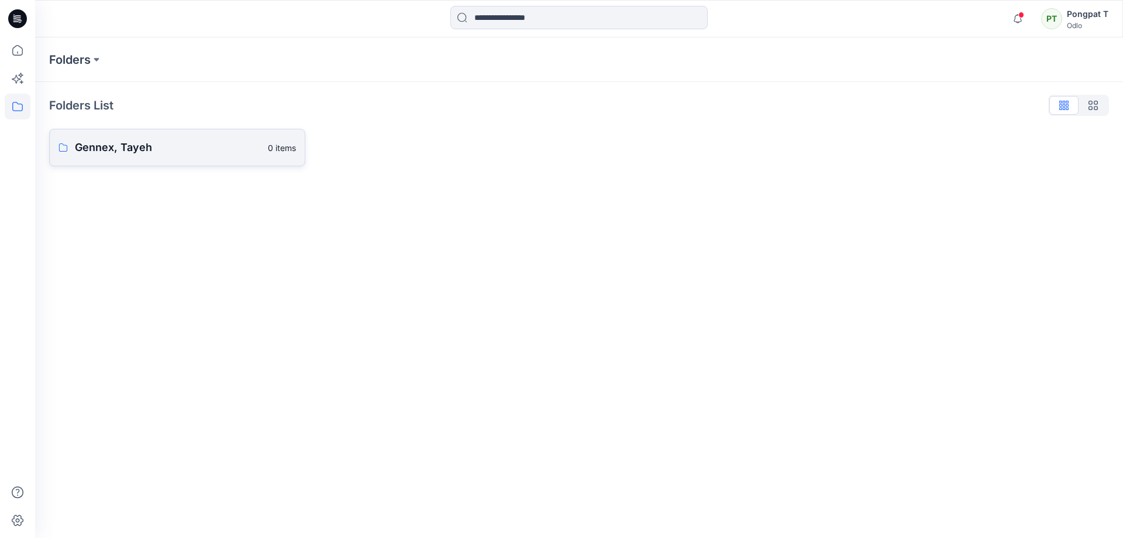
click at [136, 145] on p "Gennex, Tayeh" at bounding box center [168, 147] width 186 height 16
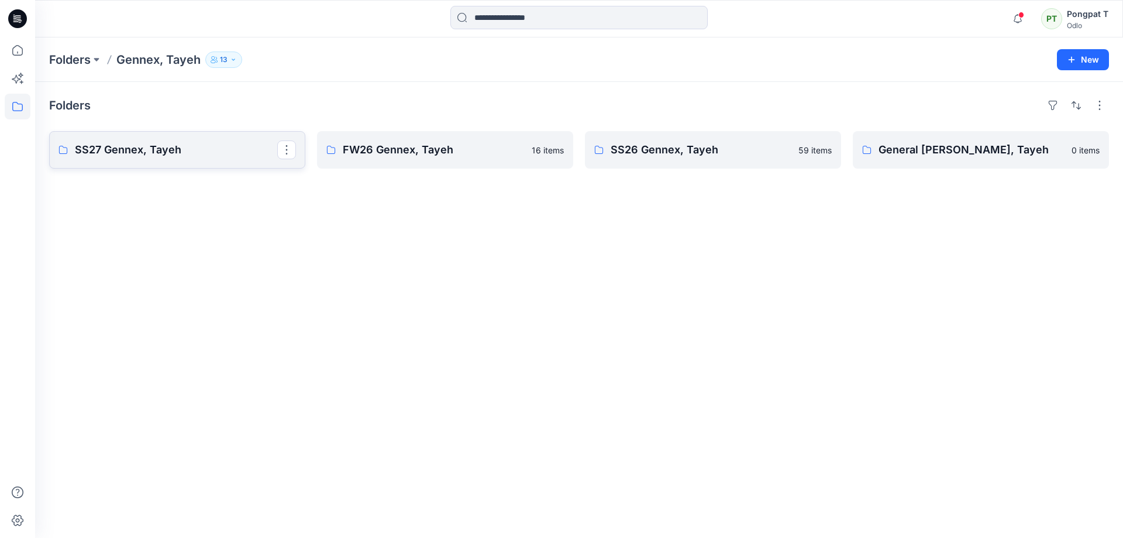
click at [140, 144] on p "SS27 Gennex, Tayeh" at bounding box center [176, 150] width 202 height 16
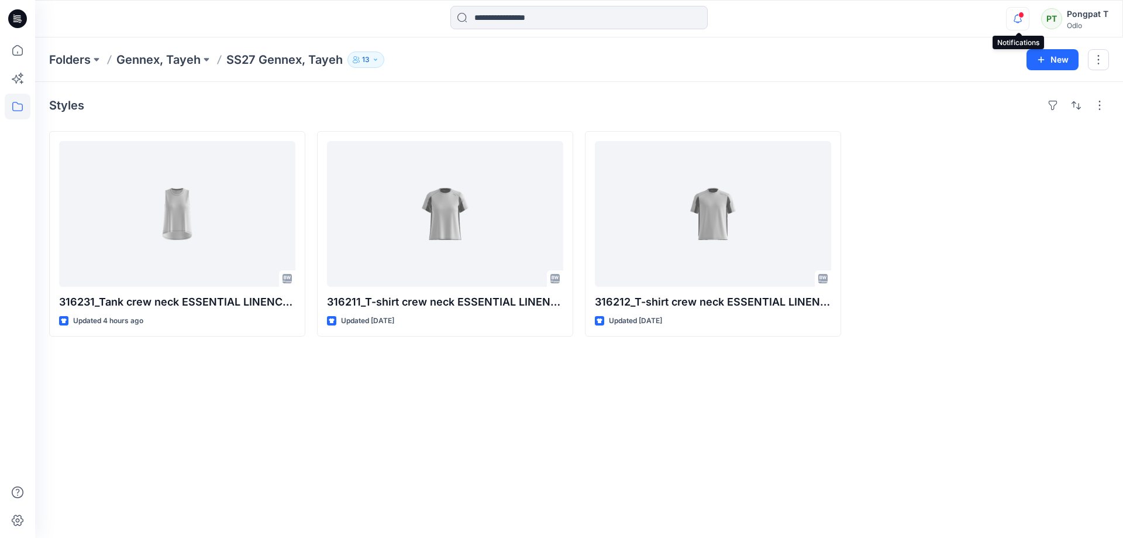
click at [1015, 21] on icon "button" at bounding box center [1018, 19] width 8 height 8
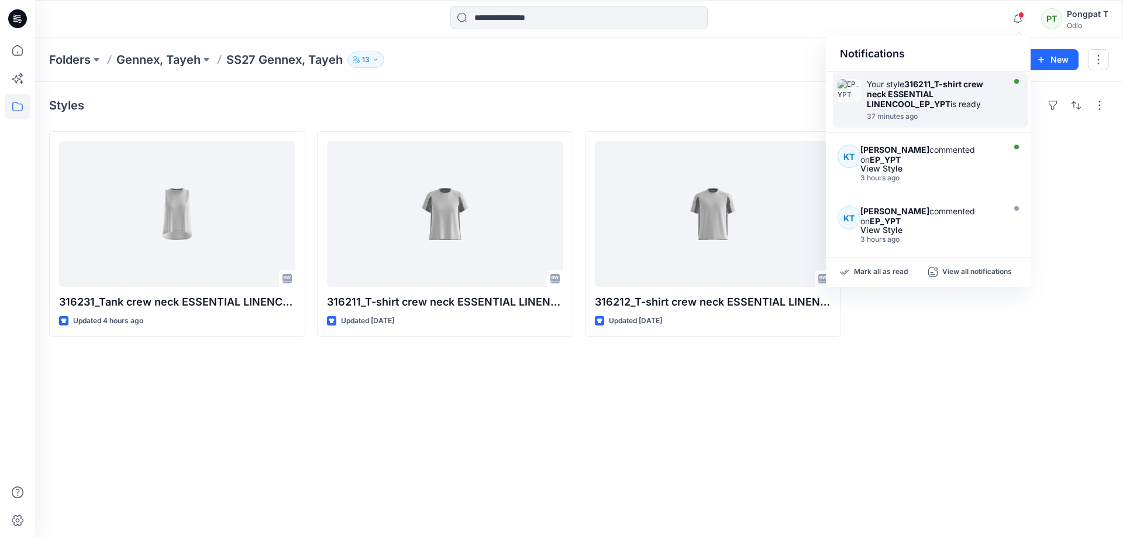
click at [910, 101] on strong "316211_T-shirt crew neck ESSENTIAL LINENCOOL_EP_YPT" at bounding box center [925, 94] width 116 height 30
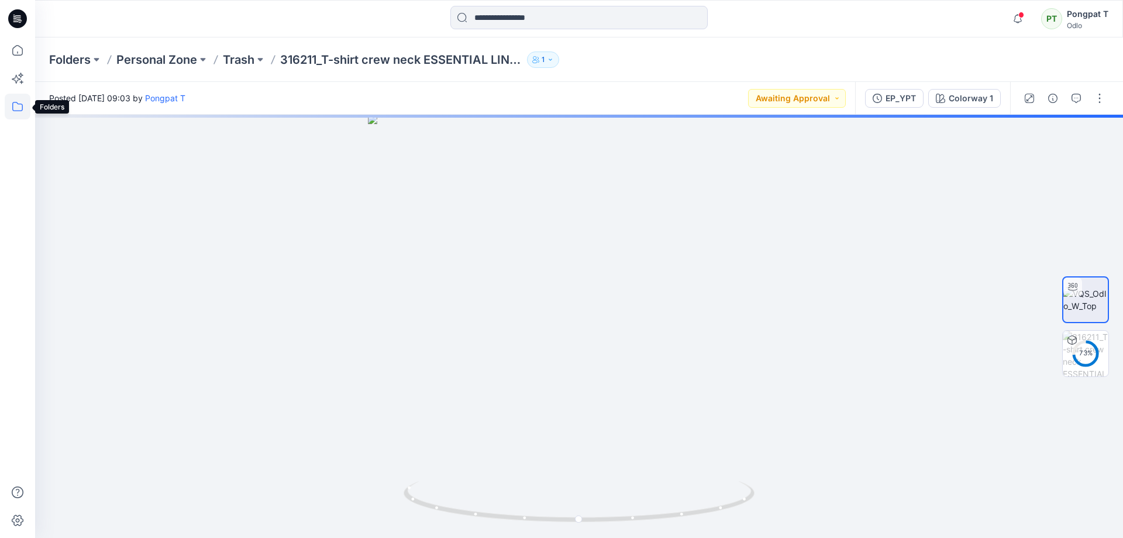
click at [17, 113] on icon at bounding box center [18, 107] width 26 height 26
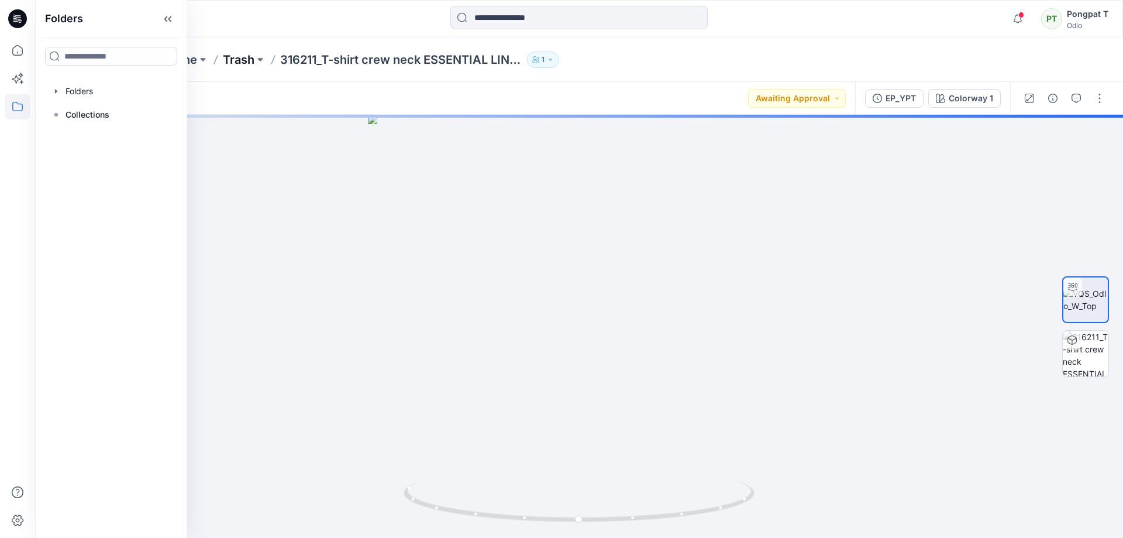
click at [232, 58] on p "Trash" at bounding box center [239, 59] width 32 height 16
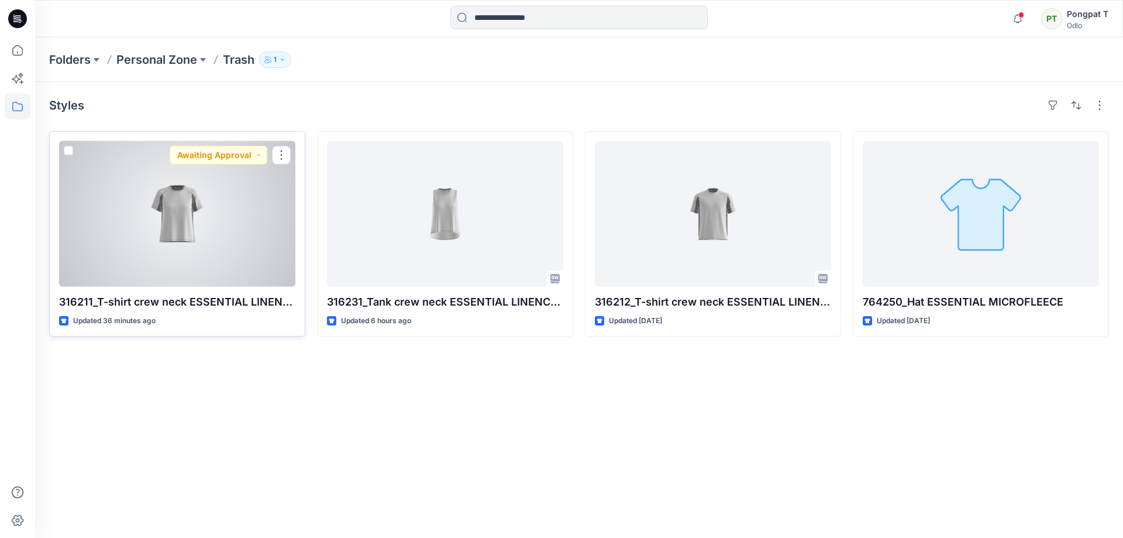
click at [194, 206] on div at bounding box center [177, 214] width 236 height 146
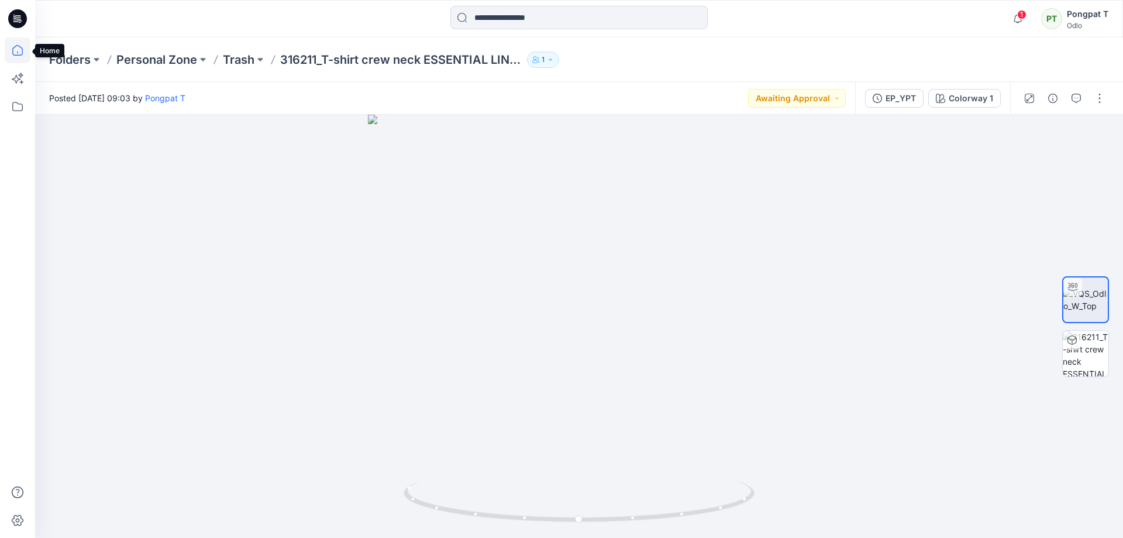
click at [16, 49] on icon at bounding box center [18, 50] width 26 height 26
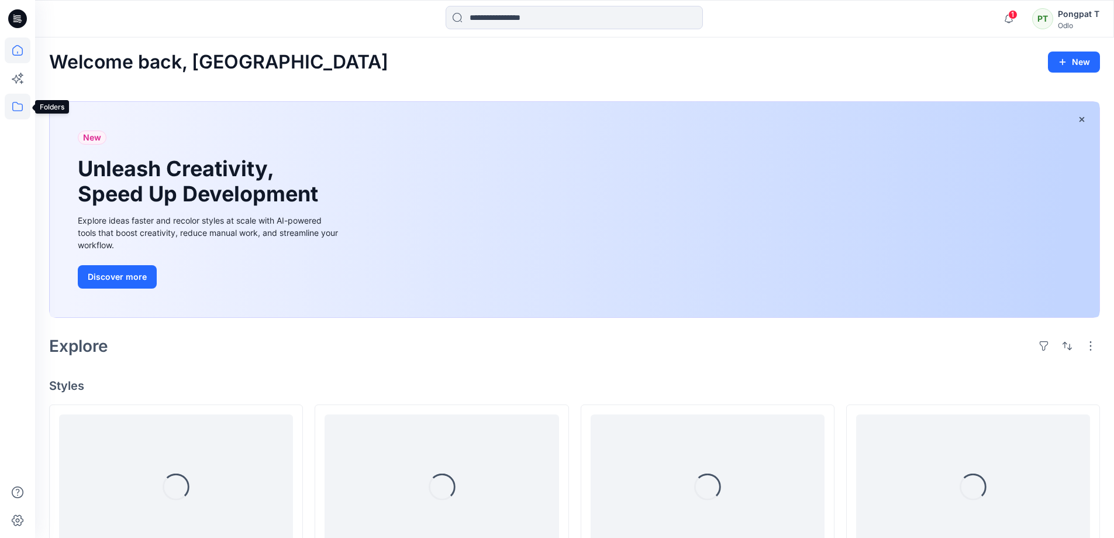
click at [22, 108] on icon at bounding box center [18, 107] width 26 height 26
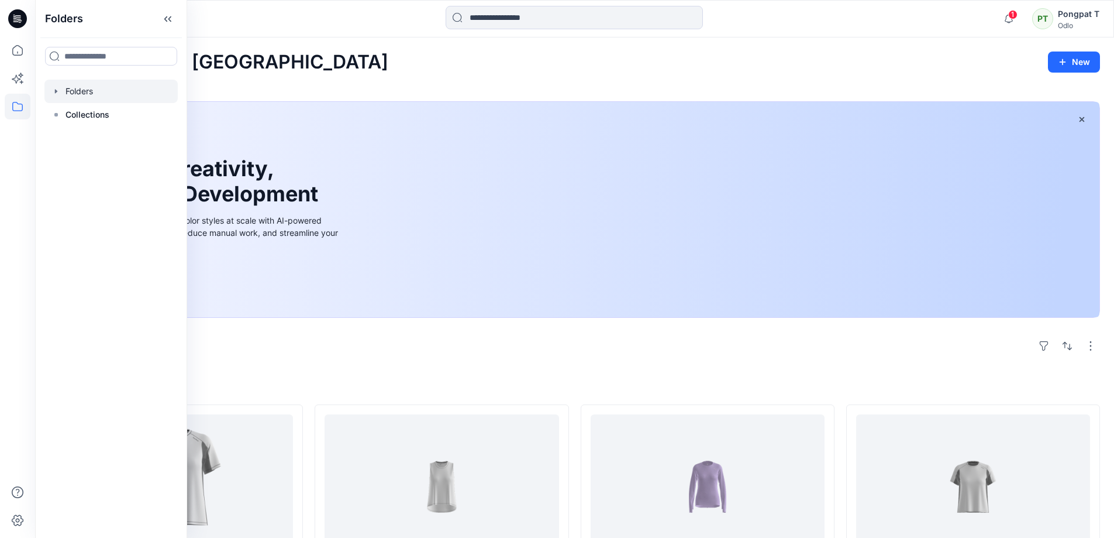
click at [66, 89] on div at bounding box center [110, 91] width 133 height 23
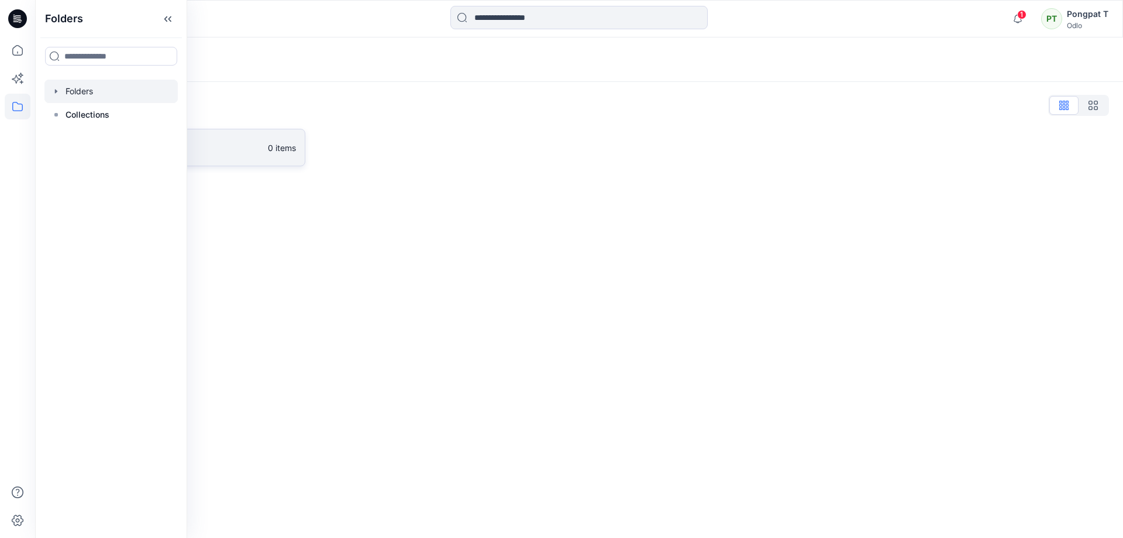
click at [232, 146] on p "Gennex, Tayeh" at bounding box center [168, 147] width 186 height 16
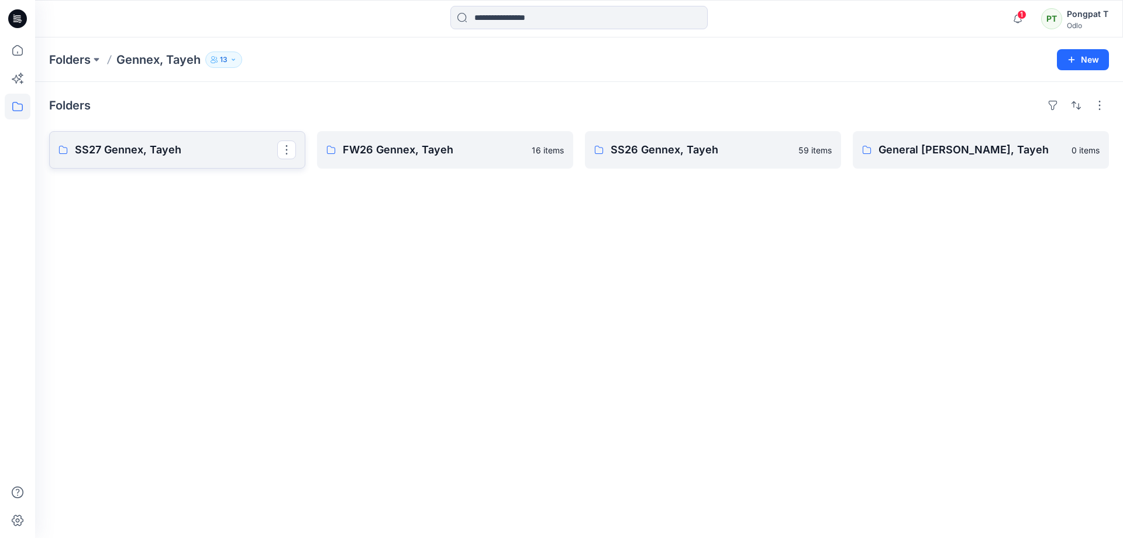
click at [116, 157] on p "SS27 Gennex, Tayeh" at bounding box center [176, 150] width 202 height 16
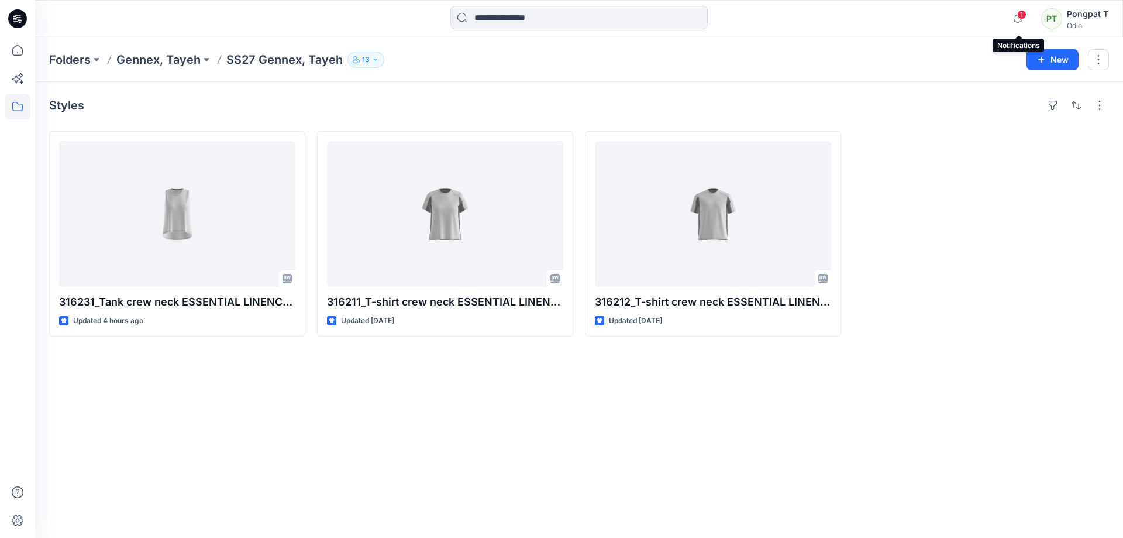
click at [1019, 16] on span "1" at bounding box center [1021, 14] width 9 height 9
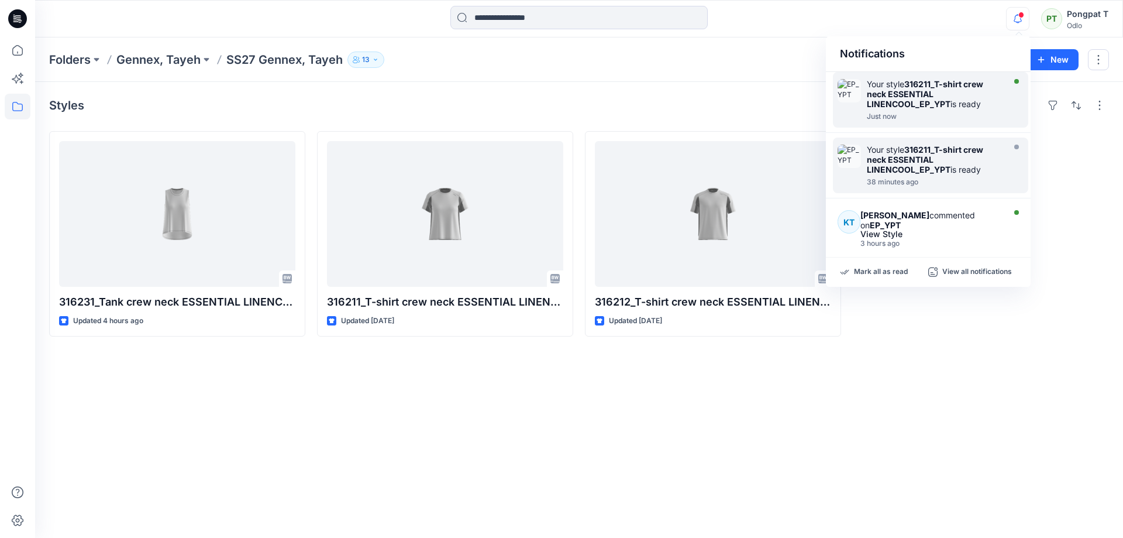
click at [931, 99] on strong "316211_T-shirt crew neck ESSENTIAL LINENCOOL_EP_YPT" at bounding box center [925, 94] width 116 height 30
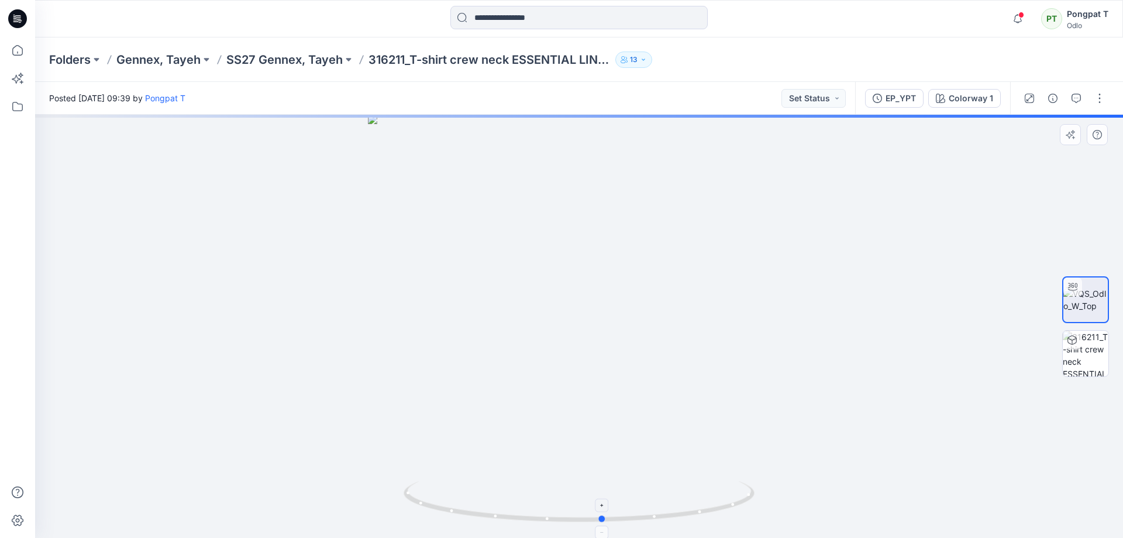
drag, startPoint x: 666, startPoint y: 512, endPoint x: 690, endPoint y: 501, distance: 26.2
click at [690, 501] on icon at bounding box center [581, 503] width 354 height 44
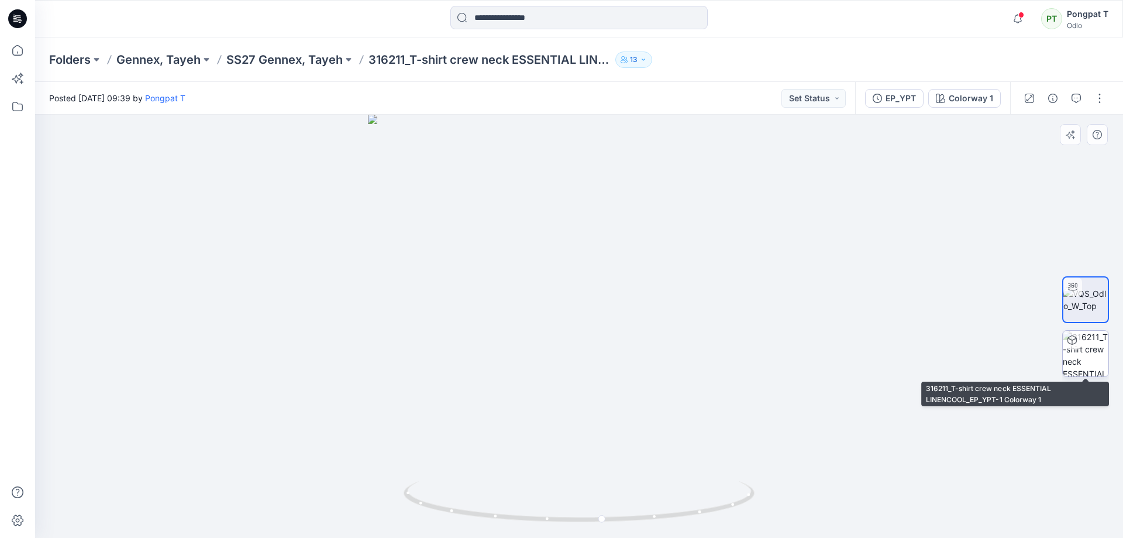
click at [1104, 356] on img at bounding box center [1086, 353] width 46 height 46
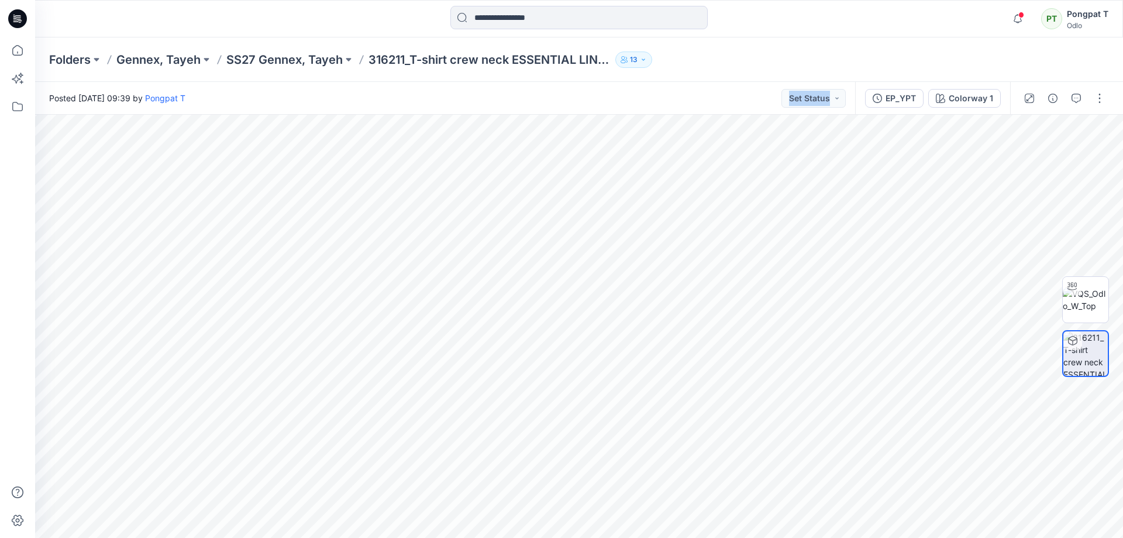
click at [700, 431] on div "Posted Tuesday, August 19, 2025 09:39 by Pongpat T Set Status EP_YPT Colorway 1…" at bounding box center [579, 310] width 1088 height 456
click at [1094, 304] on img at bounding box center [1086, 299] width 46 height 25
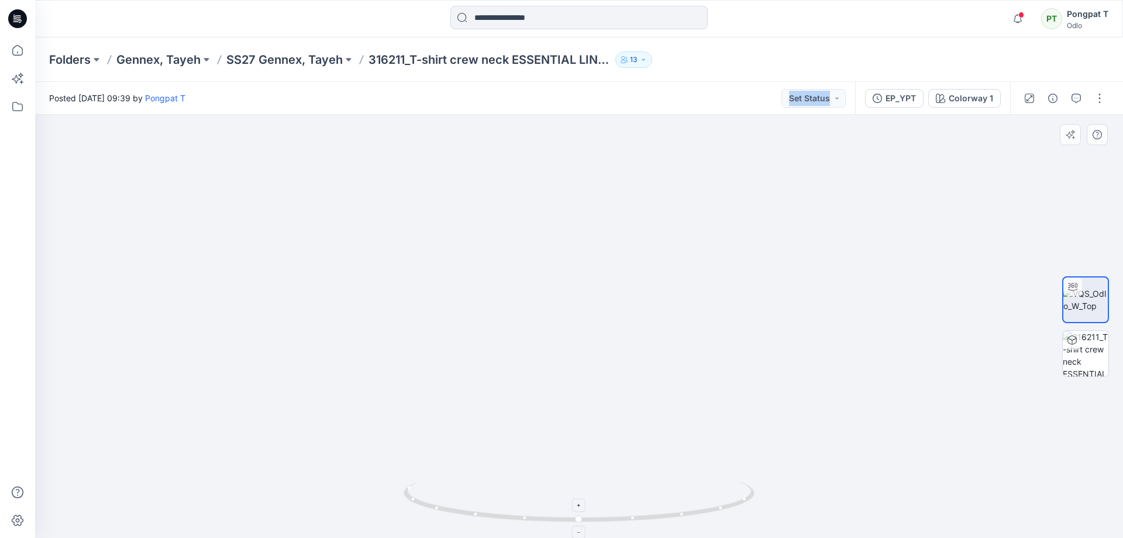
drag, startPoint x: 708, startPoint y: 281, endPoint x: 547, endPoint y: 482, distance: 257.6
click at [557, 491] on div at bounding box center [579, 326] width 1088 height 423
drag, startPoint x: 547, startPoint y: 303, endPoint x: 592, endPoint y: 343, distance: 60.9
click at [592, 343] on img at bounding box center [556, 297] width 1228 height 480
click at [279, 64] on p "SS27 Gennex, Tayeh" at bounding box center [284, 59] width 116 height 16
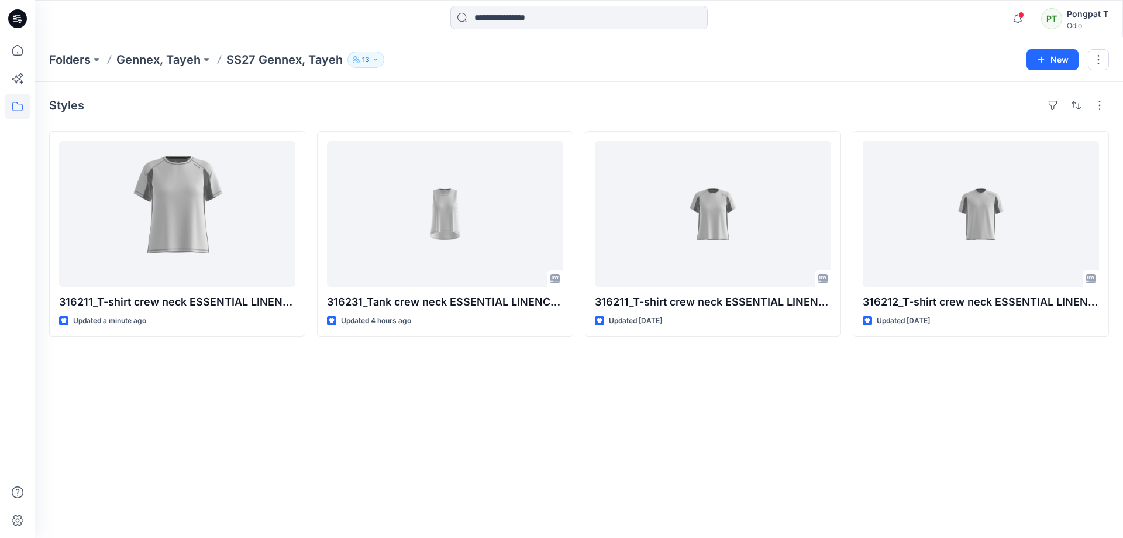
click at [309, 443] on div "Styles 316211_T-shirt crew neck ESSENTIAL LINENCOOL_EP_YPT Updated a minute ago…" at bounding box center [579, 310] width 1088 height 456
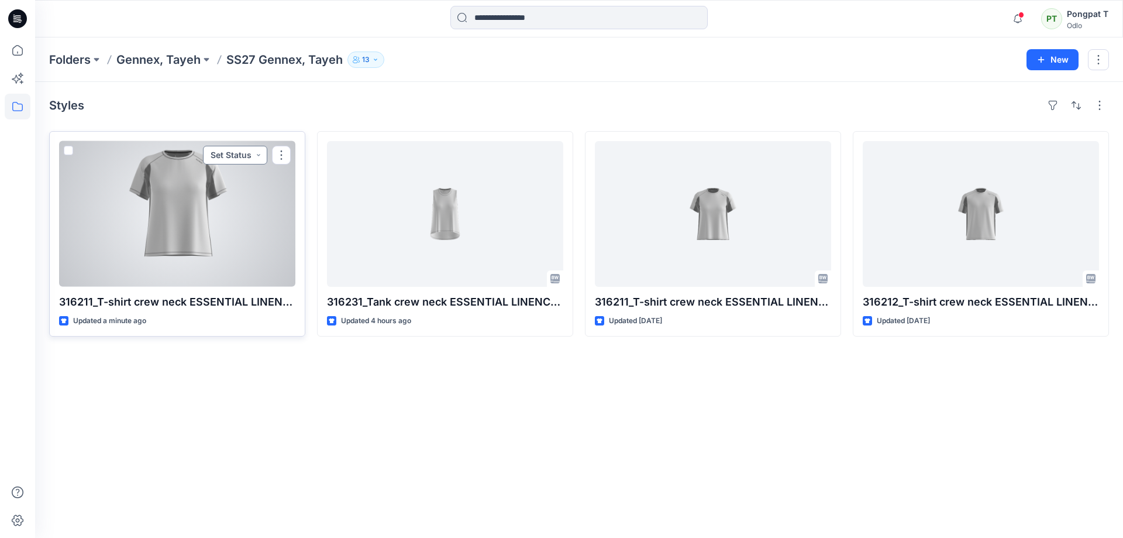
click at [261, 152] on button "Set Status" at bounding box center [235, 155] width 64 height 19
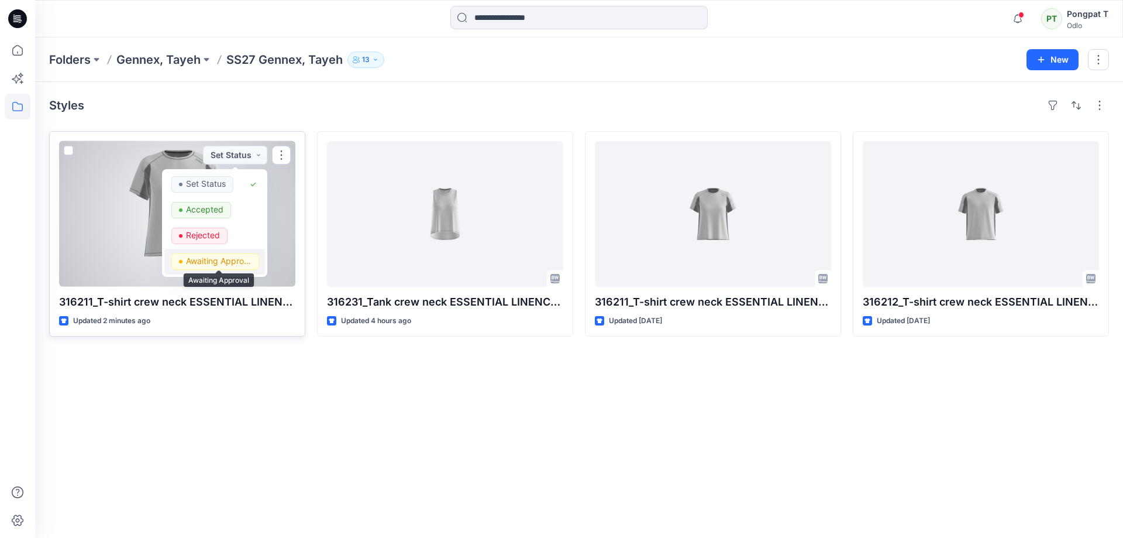
click at [204, 257] on p "Awaiting Approval" at bounding box center [219, 260] width 66 height 15
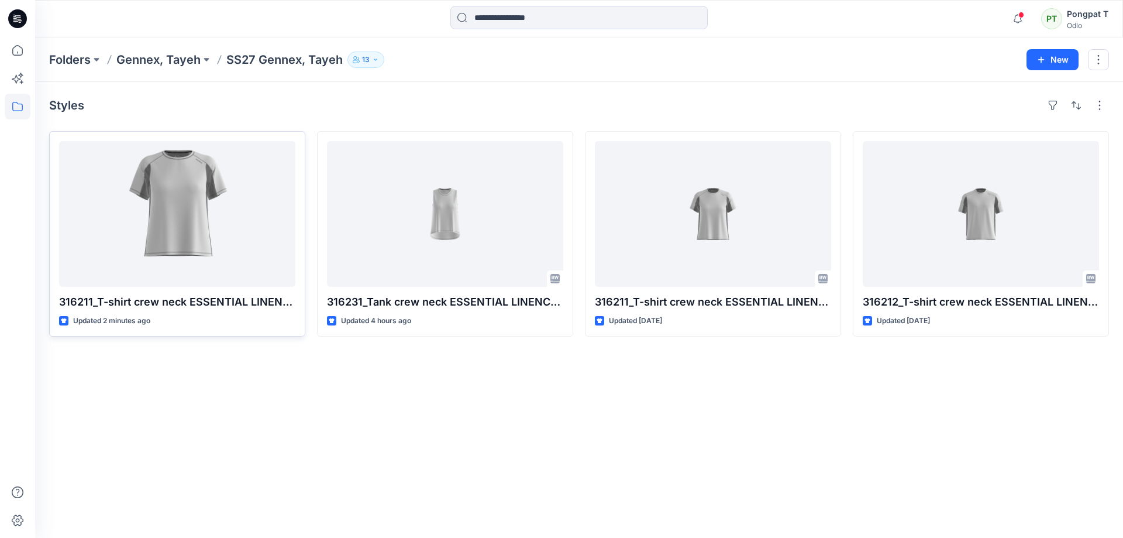
click at [318, 412] on div "Styles 316211_T-shirt crew neck ESSENTIAL LINENCOOL_EP_YPT Updated 2 minutes ag…" at bounding box center [579, 310] width 1088 height 456
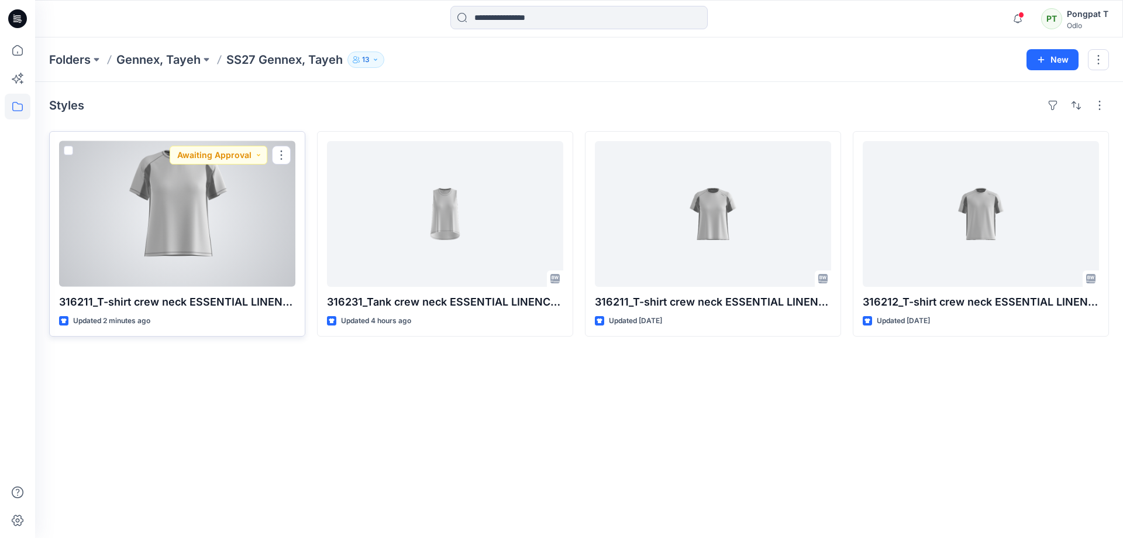
click at [211, 203] on div at bounding box center [177, 214] width 236 height 146
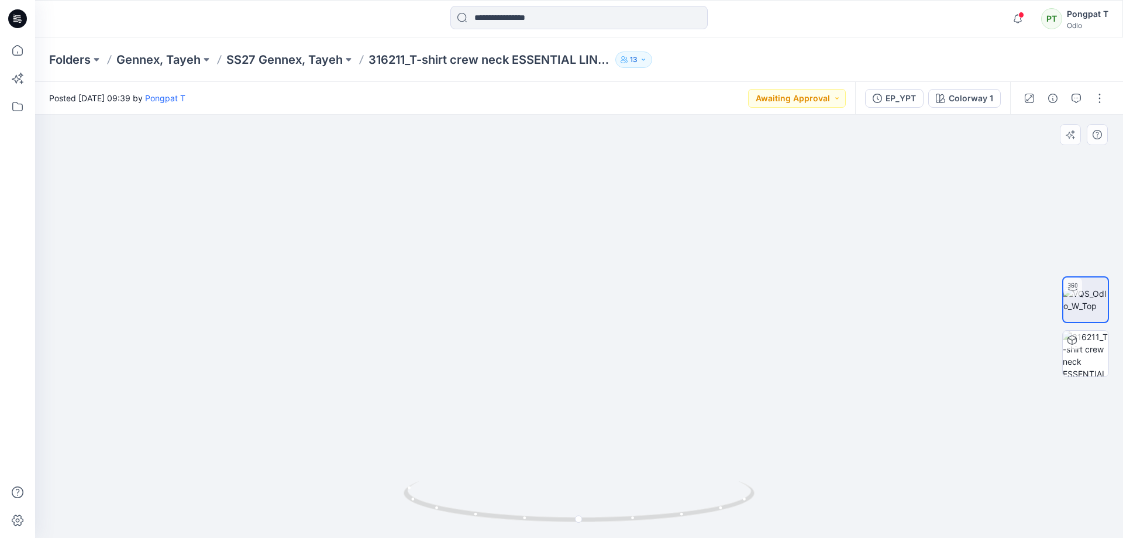
drag, startPoint x: 767, startPoint y: 163, endPoint x: 550, endPoint y: 424, distance: 339.8
click at [550, 424] on img at bounding box center [402, 128] width 1711 height 819
drag, startPoint x: 642, startPoint y: 230, endPoint x: 622, endPoint y: 388, distance: 159.7
click at [622, 388] on img at bounding box center [341, 214] width 1711 height 647
click at [286, 57] on p "SS27 Gennex, Tayeh" at bounding box center [284, 59] width 116 height 16
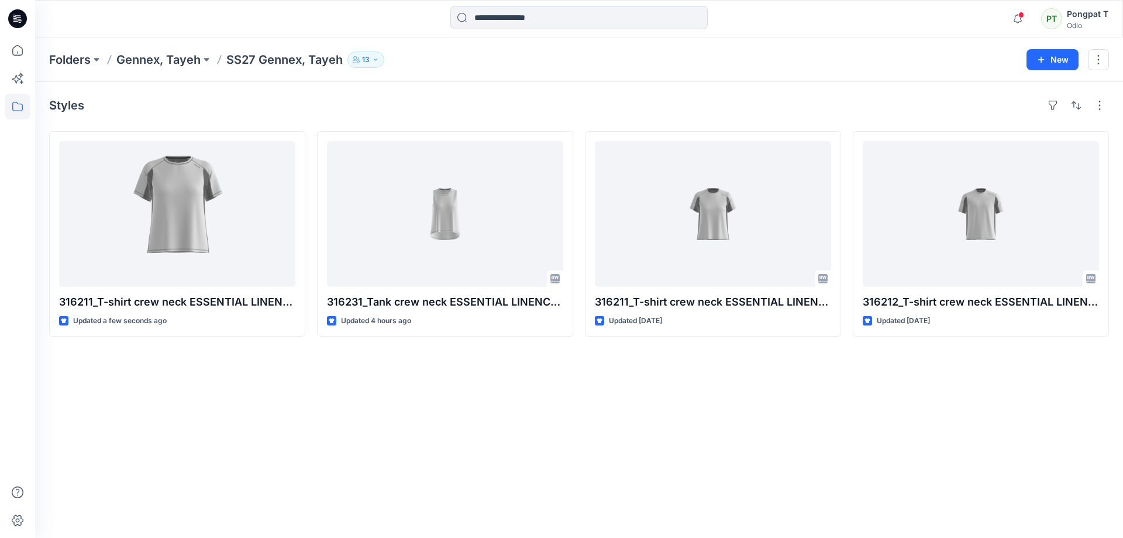
click at [515, 426] on div "Styles 316211_T-shirt crew neck ESSENTIAL LINENCOOL_EP_YPT Updated a few second…" at bounding box center [579, 310] width 1088 height 456
click at [1016, 23] on icon "button" at bounding box center [1018, 18] width 22 height 23
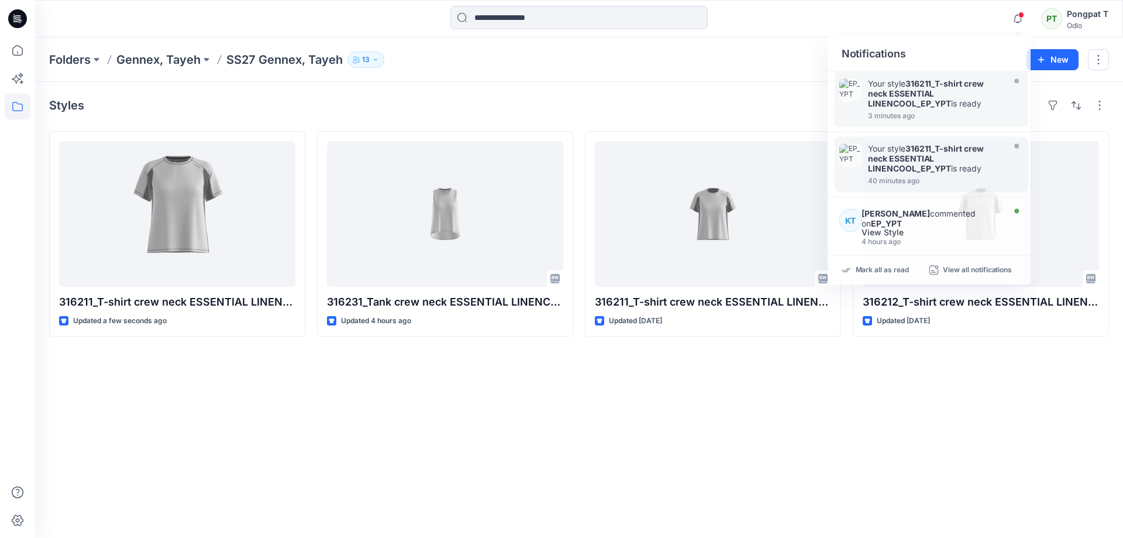
click at [601, 437] on div "Styles 316211_T-shirt crew neck ESSENTIAL LINENCOOL_EP_YPT Updated a few second…" at bounding box center [579, 310] width 1088 height 456
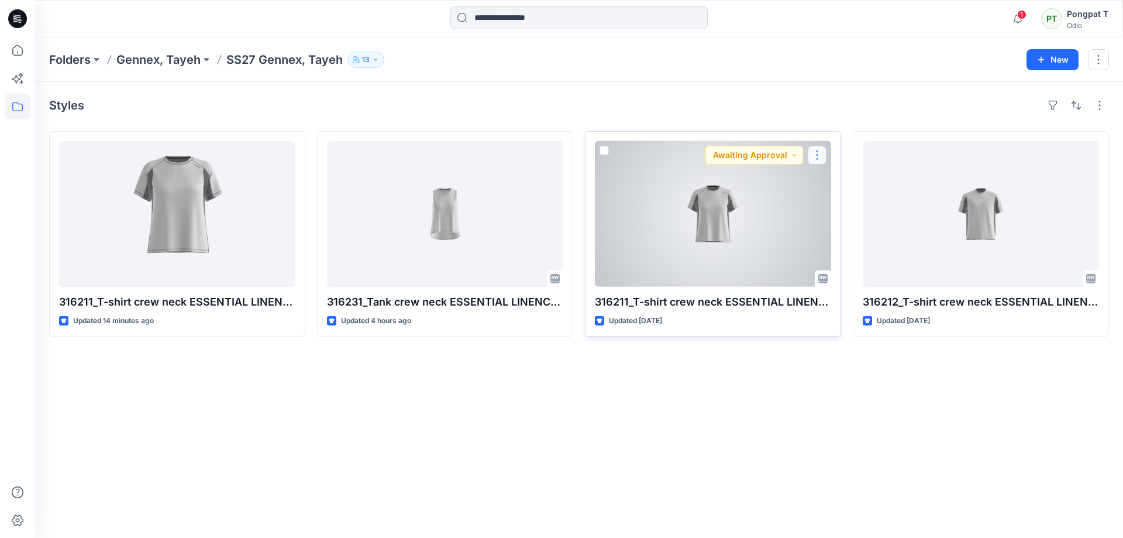
click at [816, 157] on button "button" at bounding box center [817, 155] width 19 height 19
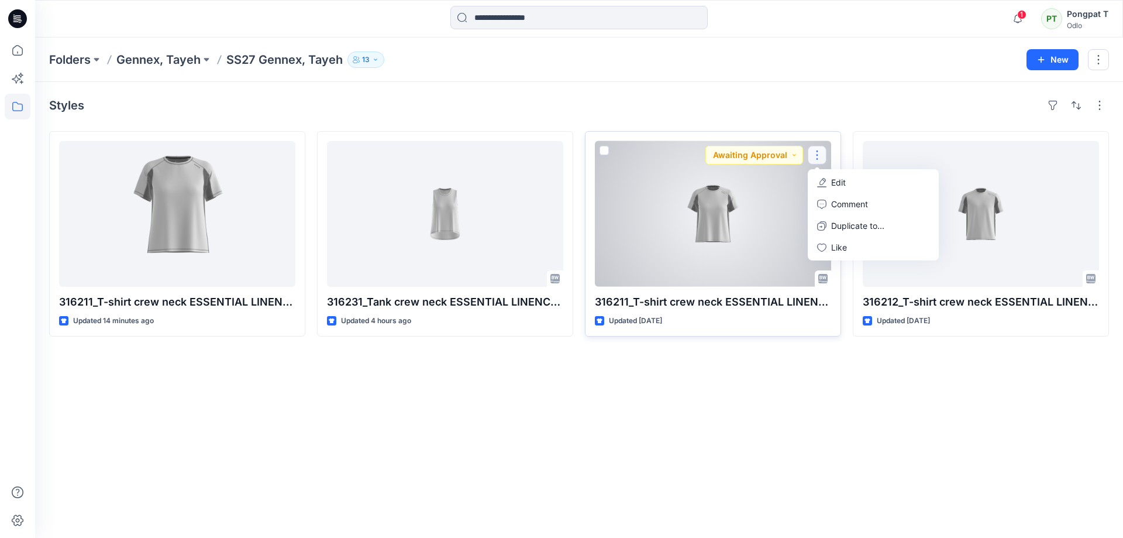
click at [856, 180] on button "Edit" at bounding box center [873, 182] width 126 height 22
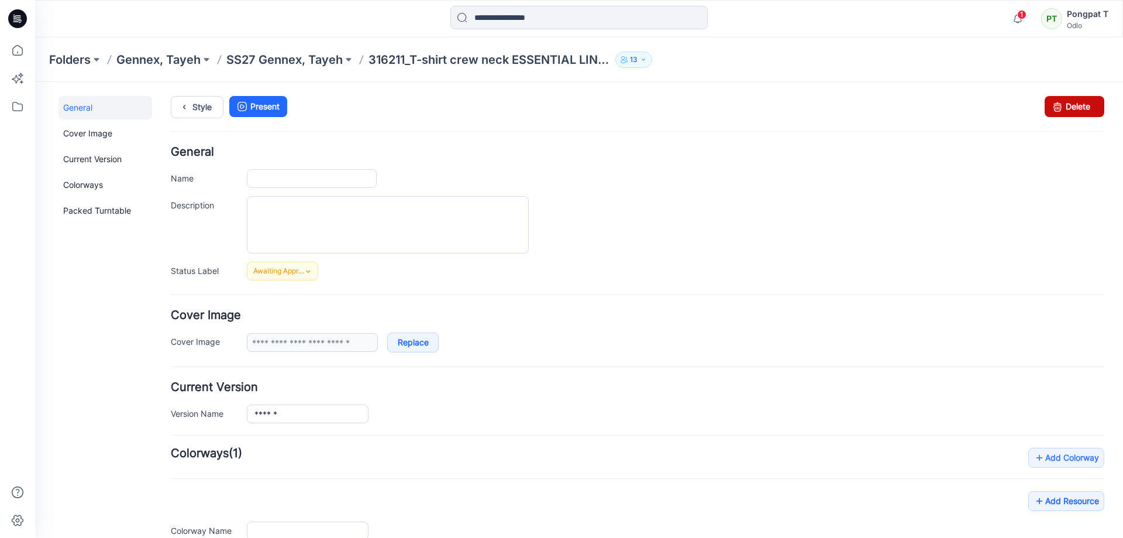
type input "**********"
click at [1071, 108] on link "Delete" at bounding box center [1075, 106] width 60 height 21
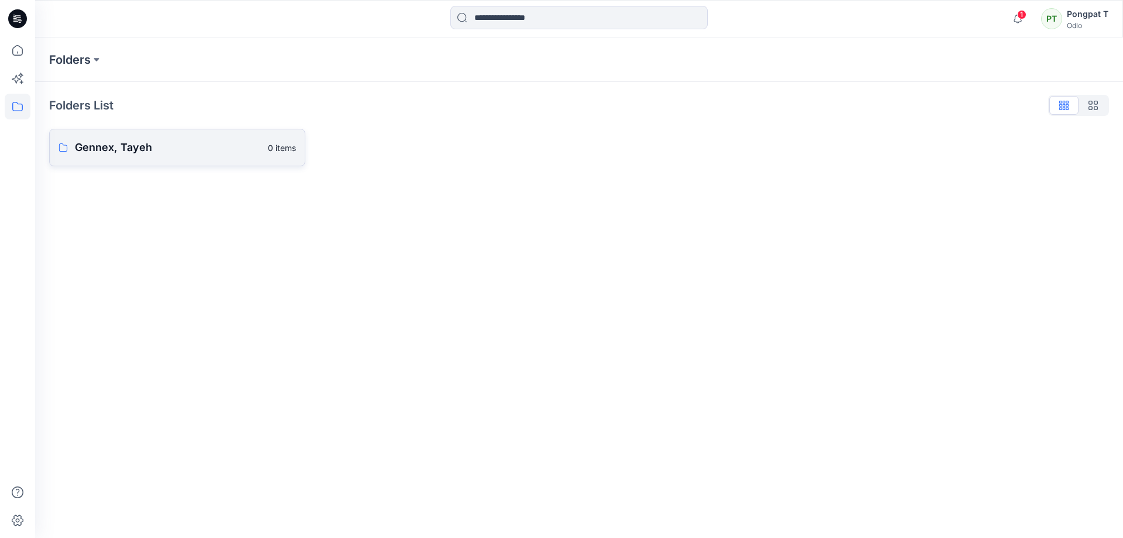
click at [115, 148] on p "Gennex, Tayeh" at bounding box center [168, 147] width 186 height 16
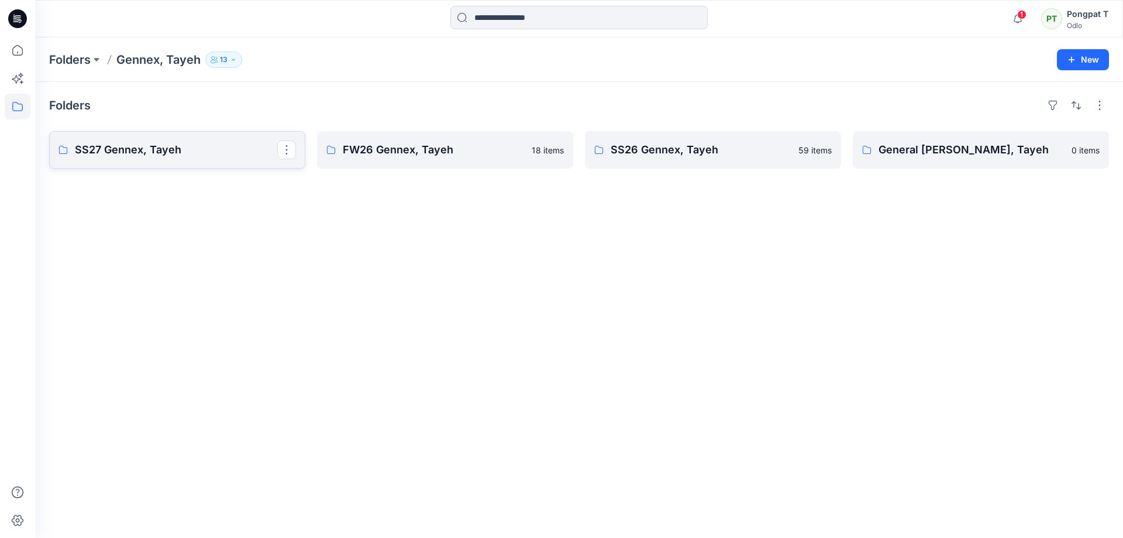
click at [131, 155] on p "SS27 Gennex, Tayeh" at bounding box center [176, 150] width 202 height 16
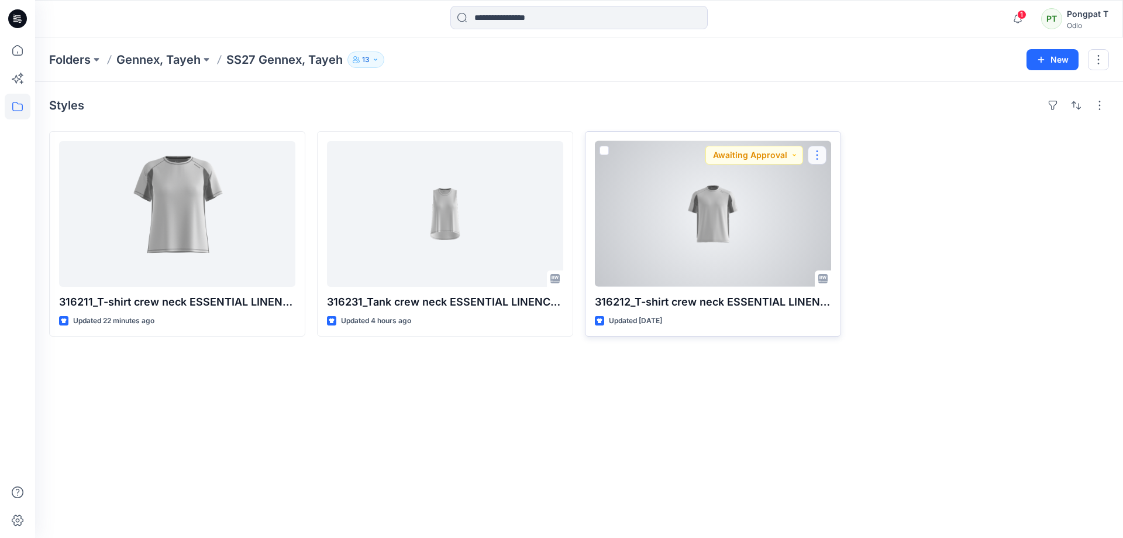
click at [814, 156] on button "button" at bounding box center [817, 155] width 19 height 19
click at [902, 189] on button "Edit" at bounding box center [873, 182] width 126 height 22
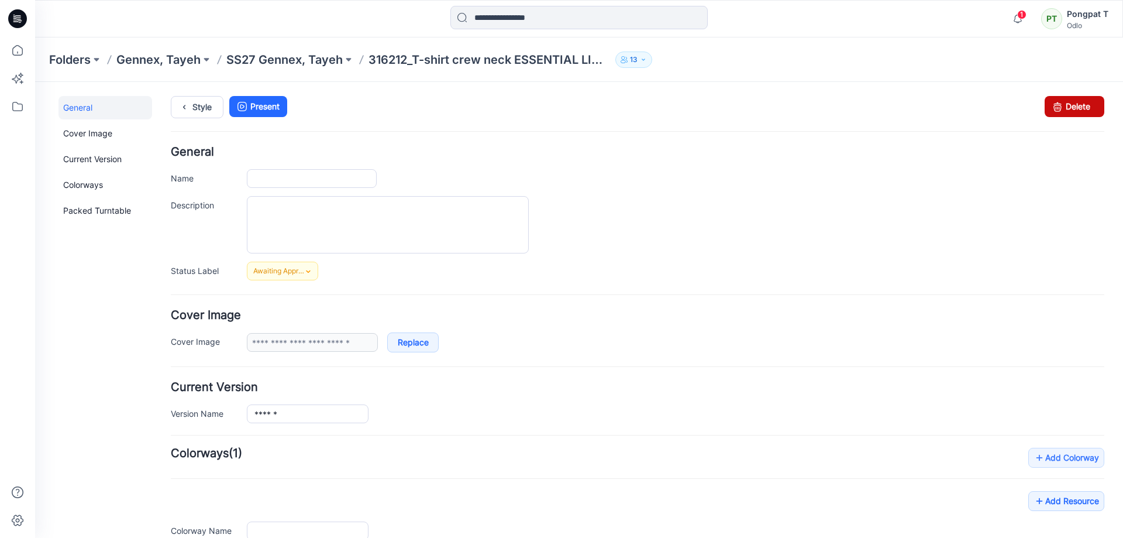
click at [1072, 105] on link "Delete" at bounding box center [1075, 106] width 60 height 21
type input "**********"
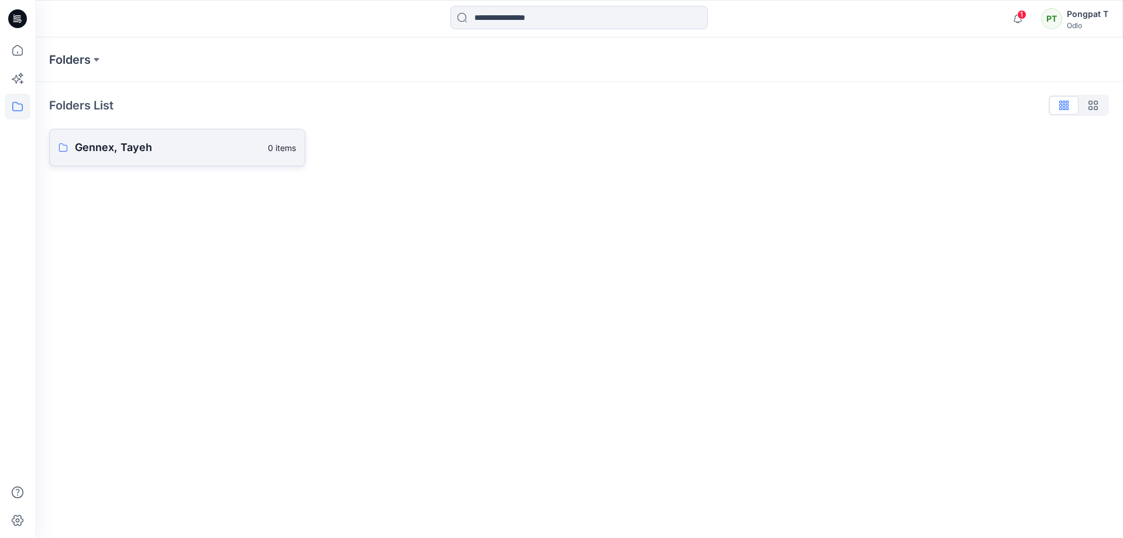
click at [148, 152] on p "Gennex, Tayeh" at bounding box center [168, 147] width 186 height 16
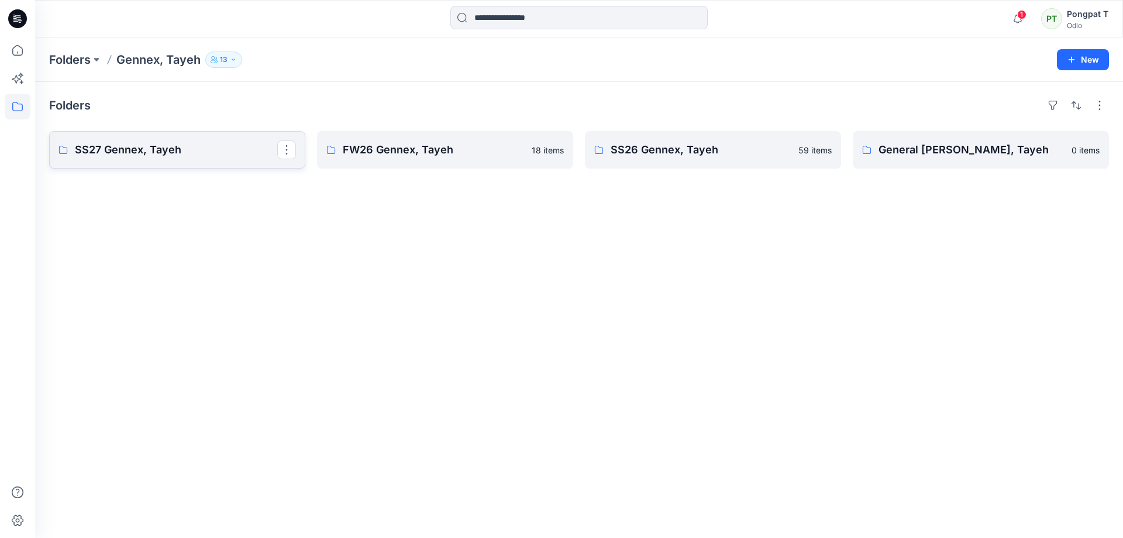
click at [161, 147] on p "SS27 Gennex, Tayeh" at bounding box center [176, 150] width 202 height 16
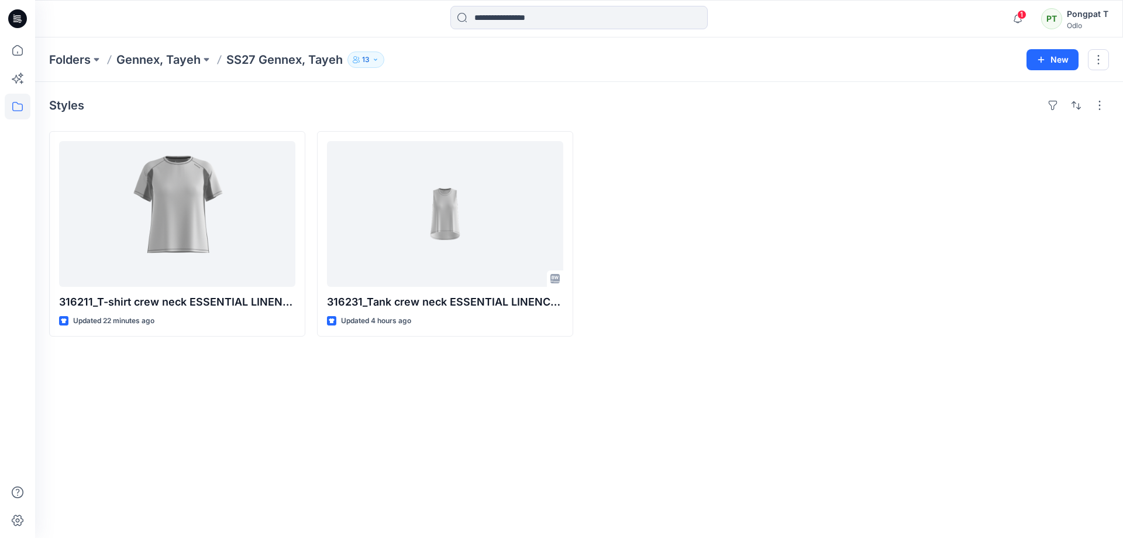
click at [508, 414] on div "Styles 316211_T-shirt crew neck ESSENTIAL LINENCOOL_EP_YPT Updated 22 minutes a…" at bounding box center [579, 310] width 1088 height 456
